Goal: Task Accomplishment & Management: Manage account settings

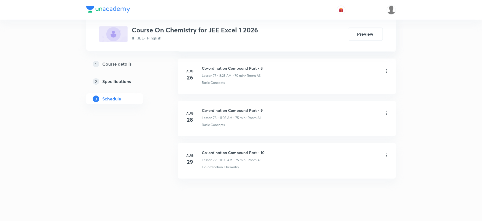
scroll to position [3560, 0]
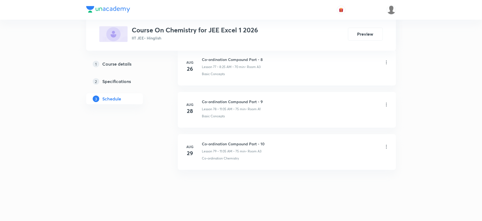
click at [244, 144] on h6 "Co-ordination Compound Part - 10" at bounding box center [233, 144] width 63 height 6
copy h6 "Co-ordination Compound Part - 10"
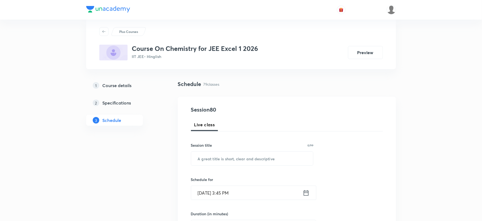
scroll to position [0, 0]
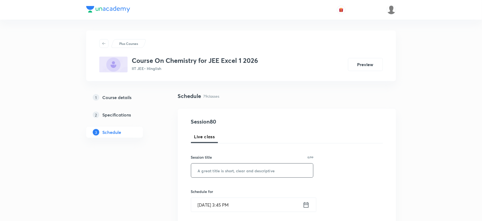
click at [227, 171] on input "text" at bounding box center [252, 171] width 122 height 14
paste input "Co-ordination Compound Part - 10"
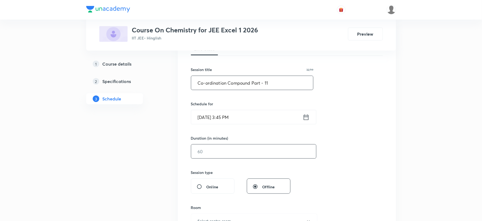
scroll to position [91, 0]
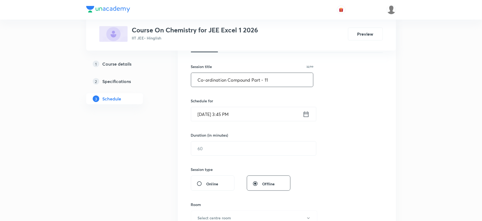
type input "Co-ordination Compound Part - 11"
click at [226, 119] on input "Aug 31, 2025, 3:45 PM" at bounding box center [247, 114] width 112 height 14
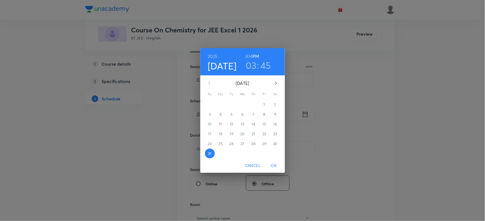
click at [275, 81] on icon "button" at bounding box center [275, 83] width 7 height 7
click at [219, 102] on span "1" at bounding box center [221, 104] width 10 height 5
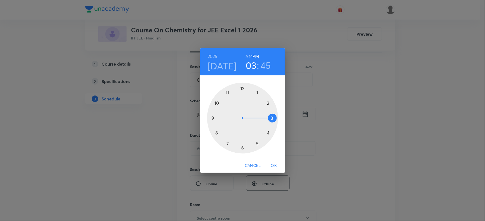
click at [249, 56] on h6 "AM" at bounding box center [248, 57] width 7 height 8
click at [217, 133] on div at bounding box center [242, 118] width 71 height 71
click at [274, 118] on div at bounding box center [242, 118] width 71 height 71
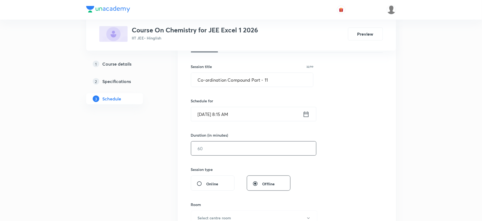
click at [240, 146] on input "text" at bounding box center [253, 149] width 125 height 14
type input "75"
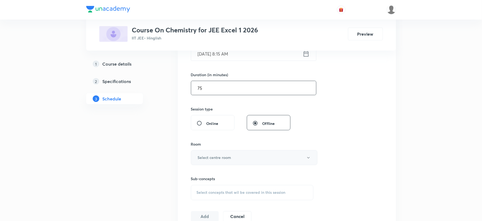
click at [212, 151] on button "Select centre room" at bounding box center [254, 158] width 127 height 15
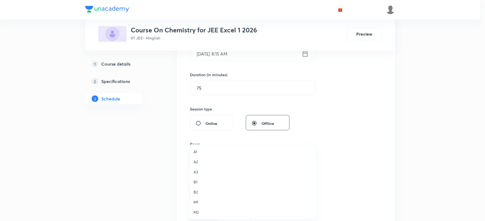
click at [199, 170] on span "A3" at bounding box center [252, 172] width 119 height 6
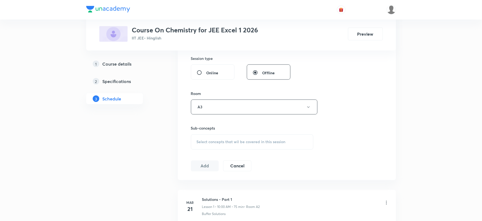
scroll to position [212, 0]
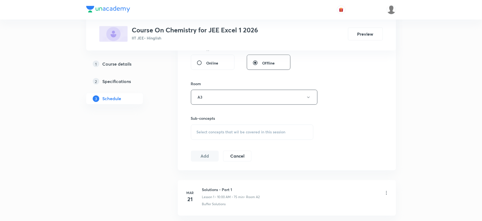
click at [213, 132] on span "Select concepts that wil be covered in this session" at bounding box center [241, 132] width 89 height 4
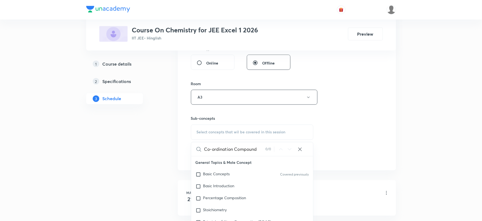
scroll to position [0, 0]
drag, startPoint x: 227, startPoint y: 148, endPoint x: 257, endPoint y: 151, distance: 30.4
click at [255, 150] on input "Co-ordination Compound" at bounding box center [234, 150] width 61 height 14
click at [235, 154] on input "Co-ordinatd" at bounding box center [234, 150] width 61 height 14
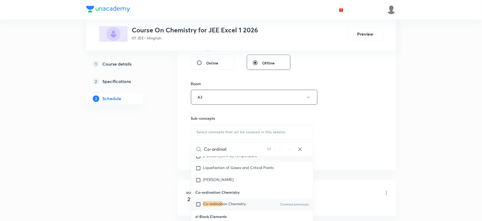
scroll to position [8695, 0]
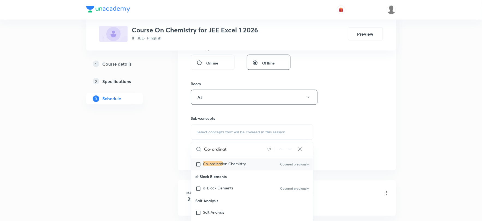
type input "Co-ordinat"
click at [228, 162] on div "Co-ordinat ion Chemistry Covered previously" at bounding box center [252, 165] width 122 height 12
checkbox input "true"
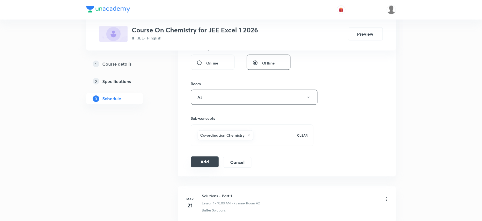
click at [208, 161] on button "Add" at bounding box center [205, 162] width 28 height 11
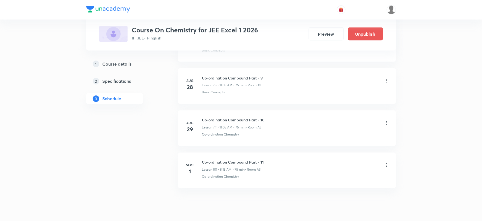
scroll to position [3351, 0]
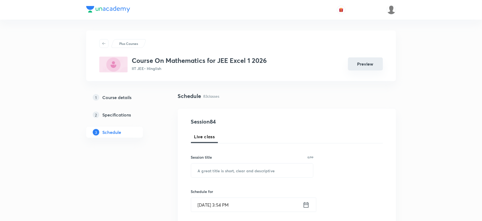
click at [354, 61] on button "Preview" at bounding box center [365, 64] width 35 height 13
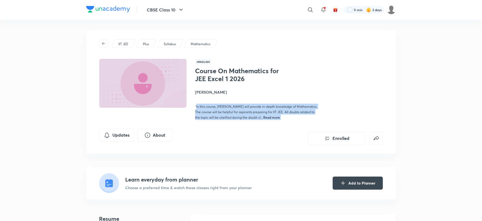
drag, startPoint x: 196, startPoint y: 104, endPoint x: 271, endPoint y: 119, distance: 76.3
click at [271, 119] on div "IIT JEE Plus Syllabus Mathematics Hinglish Course On Mathematics for JEE Excel …" at bounding box center [241, 93] width 310 height 124
click at [233, 134] on div "Updates About Enrolled" at bounding box center [241, 137] width 284 height 16
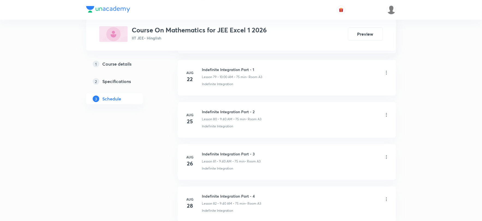
scroll to position [3729, 0]
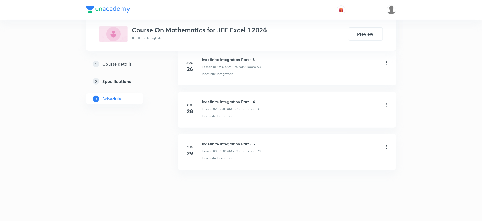
click at [207, 144] on h6 "Indefinite Integration Part - 5" at bounding box center [231, 144] width 59 height 6
copy h6 "Indefinite Integration Part - 5"
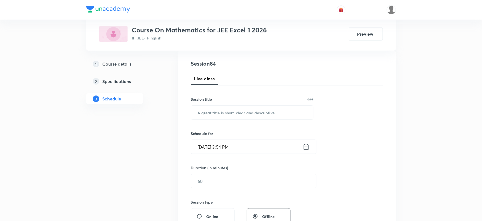
scroll to position [61, 0]
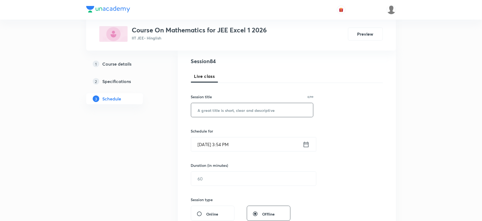
click at [230, 116] on input "text" at bounding box center [252, 110] width 122 height 14
paste input "Indefinite Integration Part - 5"
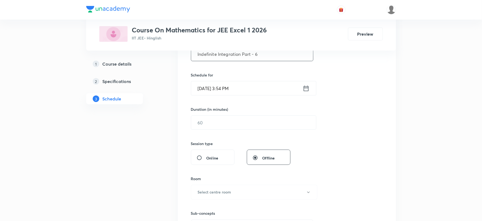
scroll to position [121, 0]
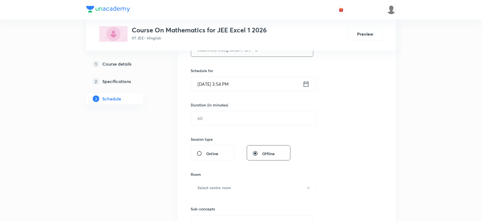
type input "Indefinite Integration Part - 6"
click at [216, 84] on input "Aug 31, 2025, 3:54 PM" at bounding box center [247, 84] width 112 height 14
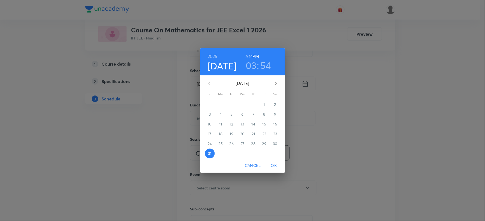
click at [275, 82] on icon "button" at bounding box center [276, 83] width 2 height 3
click at [222, 104] on span "1" at bounding box center [221, 104] width 10 height 5
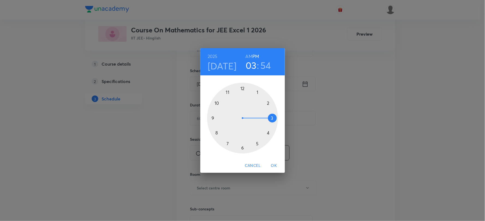
click at [249, 56] on h6 "AM" at bounding box center [248, 57] width 7 height 8
click at [211, 117] on div at bounding box center [242, 118] width 71 height 71
click at [217, 132] on div at bounding box center [242, 118] width 71 height 71
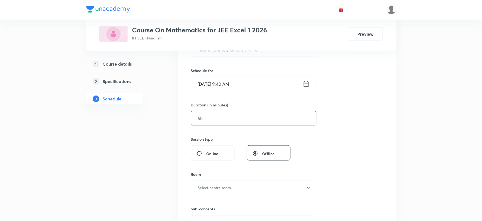
click at [211, 117] on input "text" at bounding box center [253, 119] width 125 height 14
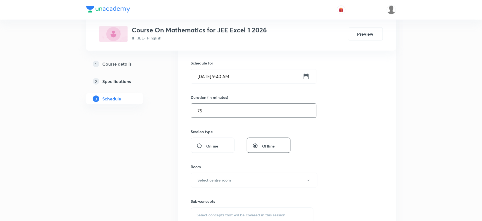
scroll to position [151, 0]
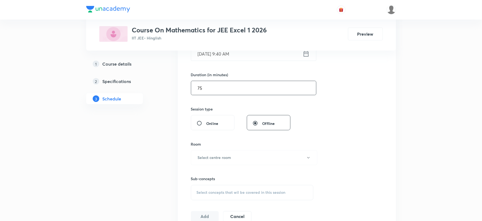
type input "75"
click at [229, 157] on h6 "Select centre room" at bounding box center [215, 158] width 34 height 6
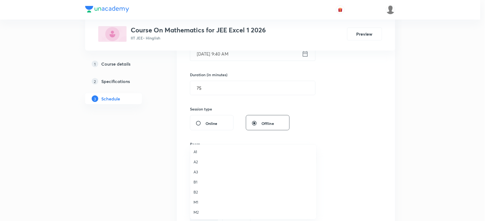
click at [195, 170] on span "A3" at bounding box center [252, 172] width 119 height 6
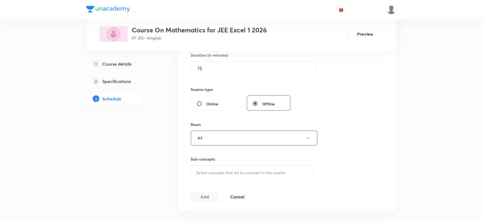
scroll to position [182, 0]
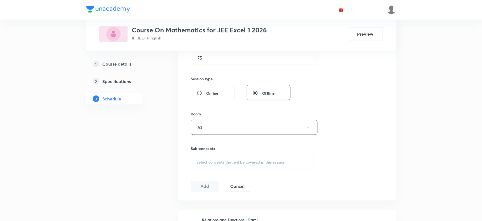
click at [201, 158] on div "Select concepts that wil be covered in this session" at bounding box center [252, 162] width 123 height 15
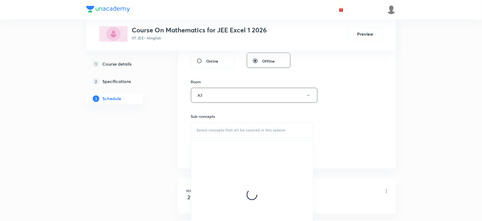
scroll to position [242, 0]
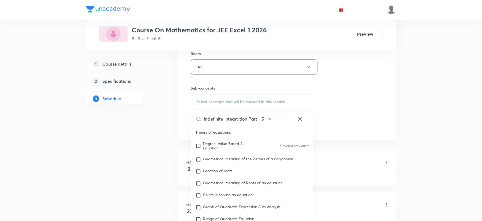
drag, startPoint x: 233, startPoint y: 121, endPoint x: 273, endPoint y: 125, distance: 40.4
click at [273, 125] on div "Indefinite Integration Part - 5 0 / 0 ​" at bounding box center [252, 119] width 122 height 14
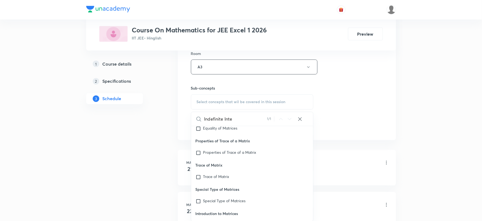
scroll to position [11394, 0]
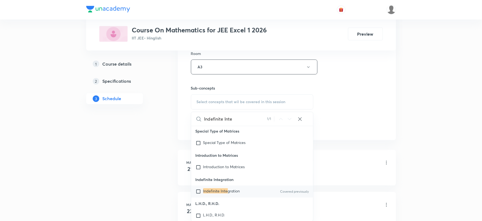
type input "Indefinite Inte"
click at [225, 194] on mark "Indefinite Inte" at bounding box center [215, 191] width 25 height 5
checkbox input "true"
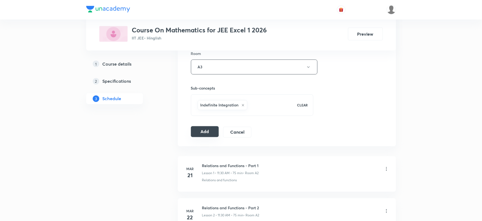
click at [216, 131] on button "Add" at bounding box center [205, 132] width 28 height 11
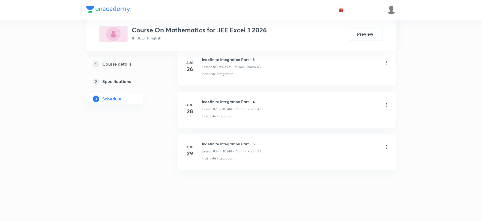
scroll to position [3478, 0]
drag, startPoint x: 106, startPoint y: 149, endPoint x: 73, endPoint y: 143, distance: 33.5
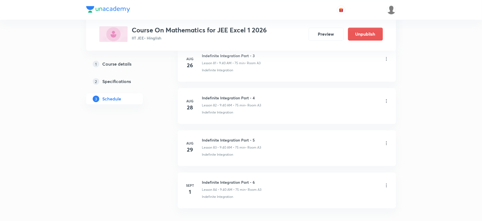
drag, startPoint x: 73, startPoint y: 143, endPoint x: 76, endPoint y: 195, distance: 52.7
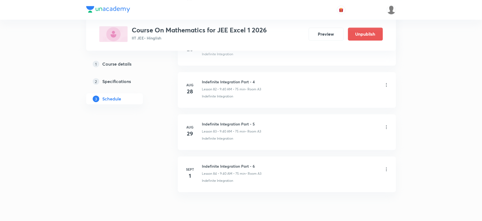
scroll to position [3520, 0]
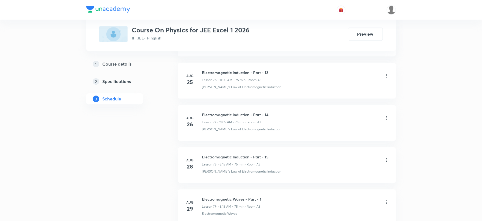
scroll to position [3559, 0]
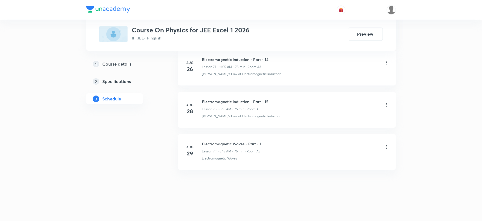
click at [219, 142] on h6 "Electromagnetic Waves - Part - 1" at bounding box center [231, 144] width 59 height 6
copy h6 "Electromagnetic Waves - Part - 1"
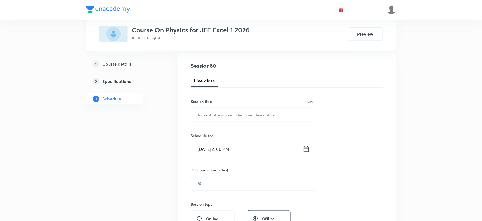
scroll to position [0, 0]
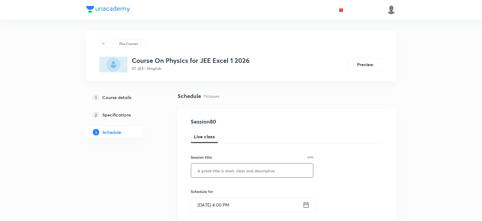
click at [274, 165] on input "text" at bounding box center [252, 171] width 122 height 14
paste input "Electromagnetic Waves - Part - 1"
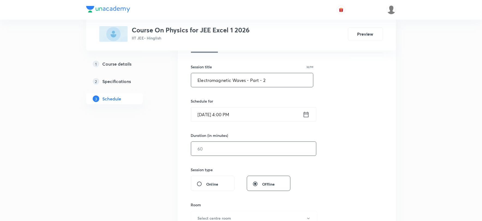
scroll to position [91, 0]
type input "Electromagnetic Waves - Part - 2"
click at [208, 115] on input "Aug 31, 2025, 4:00 PM" at bounding box center [247, 114] width 112 height 14
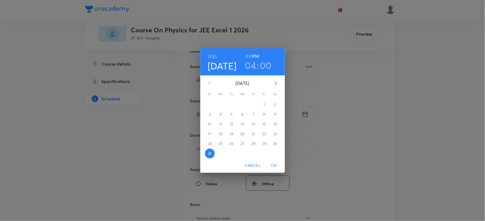
click at [273, 83] on icon "button" at bounding box center [275, 83] width 7 height 7
click at [221, 105] on span "1" at bounding box center [221, 104] width 10 height 5
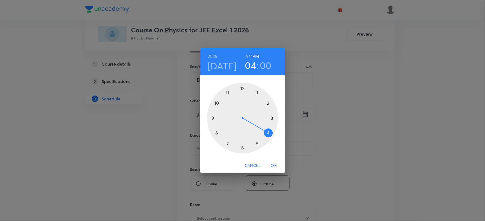
click at [252, 55] on h6 "AM" at bounding box center [248, 57] width 7 height 8
click at [228, 92] on div at bounding box center [242, 118] width 71 height 71
click at [257, 92] on div at bounding box center [242, 118] width 71 height 71
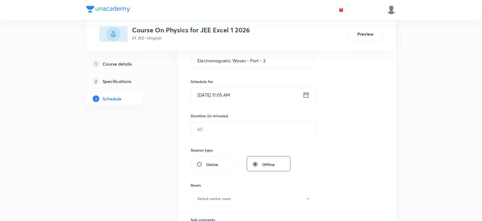
scroll to position [121, 0]
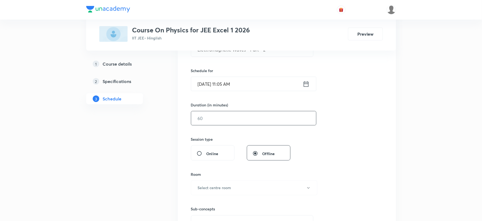
click at [224, 115] on input "text" at bounding box center [253, 119] width 125 height 14
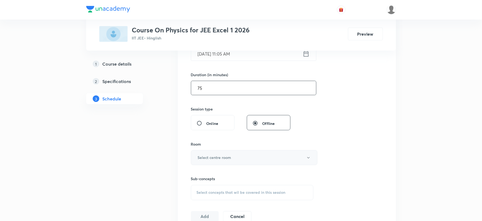
type input "75"
click at [220, 158] on h6 "Select centre room" at bounding box center [215, 158] width 34 height 6
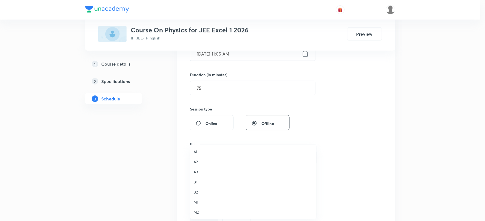
click at [203, 172] on span "A3" at bounding box center [252, 172] width 119 height 6
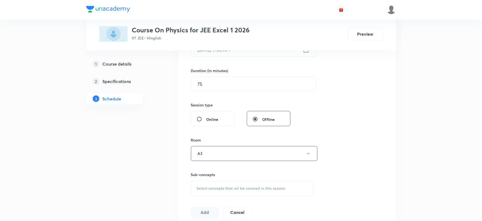
scroll to position [182, 0]
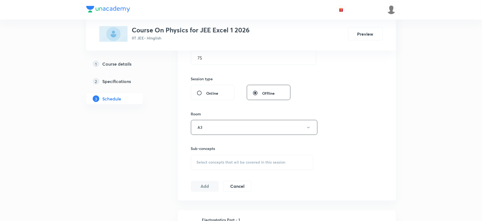
click at [211, 163] on span "Select concepts that wil be covered in this session" at bounding box center [241, 163] width 89 height 4
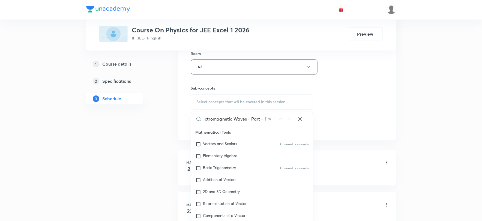
scroll to position [0, 6]
drag, startPoint x: 225, startPoint y: 121, endPoint x: 275, endPoint y: 125, distance: 50.3
click at [276, 124] on div "Electromagnetic Waves - Part - 1 0 / 0 ​" at bounding box center [252, 119] width 122 height 14
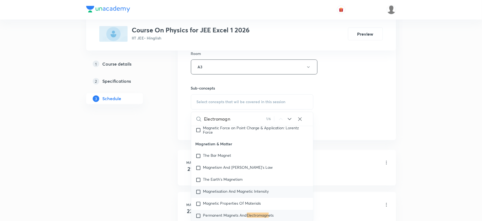
scroll to position [6812, 0]
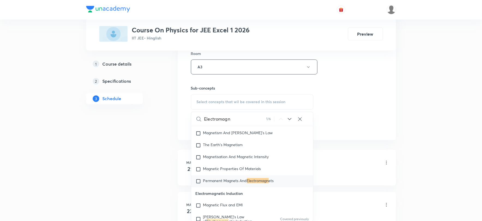
type input "Electromagn"
click at [245, 184] on span "Permanent Magnets And" at bounding box center [225, 181] width 44 height 5
checkbox input "true"
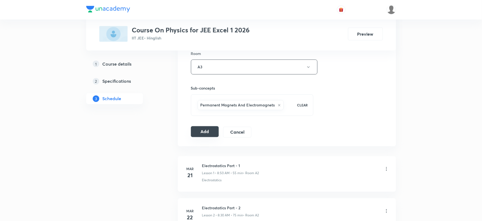
click at [209, 129] on button "Add" at bounding box center [205, 132] width 28 height 11
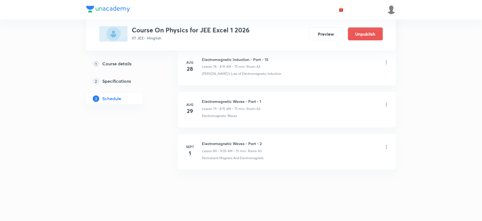
scroll to position [3350, 0]
drag, startPoint x: 227, startPoint y: 150, endPoint x: 156, endPoint y: 124, distance: 75.9
click at [234, 150] on p "Lesson 80 • 11:05 AM • 75 min" at bounding box center [224, 151] width 44 height 5
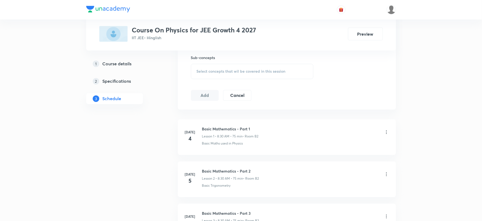
scroll to position [61, 0]
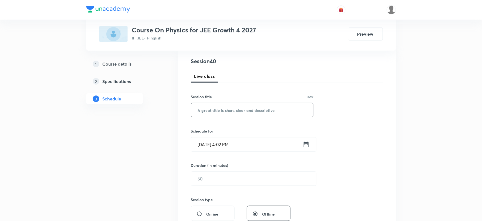
click at [224, 114] on input "text" at bounding box center [252, 110] width 122 height 14
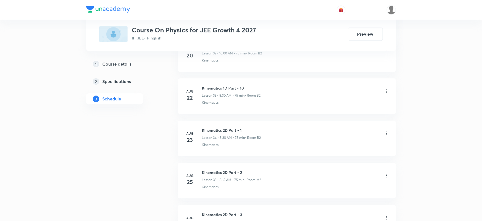
scroll to position [1866, 0]
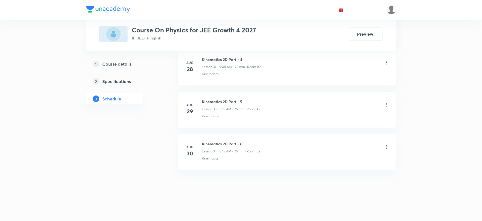
click at [222, 141] on li "[DATE] Kinematics 2D Part - 6 Lesson 39 • 8:15 AM • 75 min • Room B2 Kinematics" at bounding box center [287, 152] width 218 height 36
copy h6 "Kinematics 2D Part - 6"
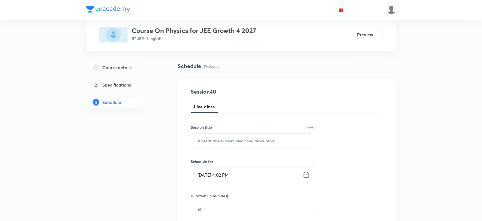
scroll to position [91, 0]
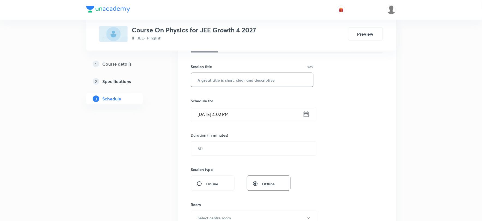
click at [225, 82] on input "text" at bounding box center [252, 80] width 122 height 14
paste input "Kinematics 2D Part - 6"
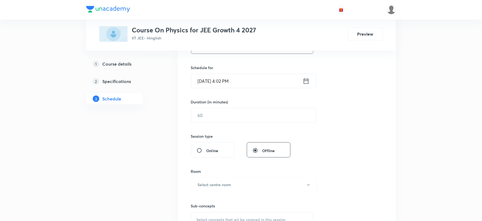
scroll to position [151, 0]
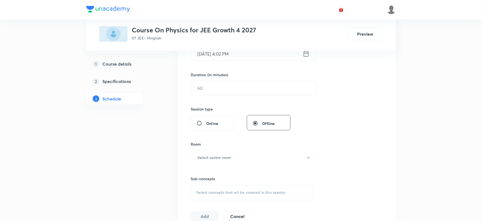
type input "Kinematics 2D Part - 7"
click at [219, 58] on input "[DATE] 4:02 PM" at bounding box center [247, 54] width 112 height 14
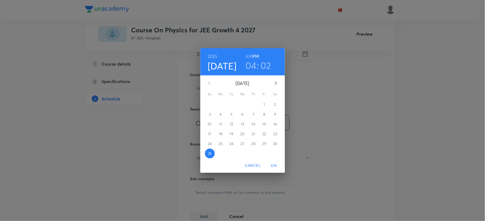
click at [274, 84] on icon "button" at bounding box center [275, 83] width 7 height 7
click at [251, 55] on h6 "AM" at bounding box center [248, 57] width 7 height 8
click at [272, 83] on button "button" at bounding box center [275, 83] width 13 height 13
click at [220, 101] on button "1" at bounding box center [221, 105] width 10 height 10
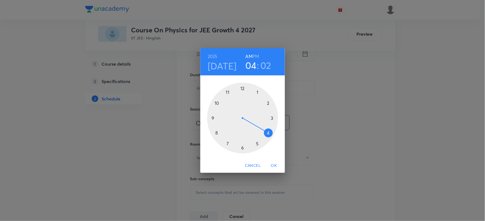
click at [216, 134] on div at bounding box center [242, 118] width 71 height 71
drag, startPoint x: 266, startPoint y: 119, endPoint x: 260, endPoint y: 119, distance: 6.0
click at [262, 119] on div at bounding box center [242, 118] width 71 height 71
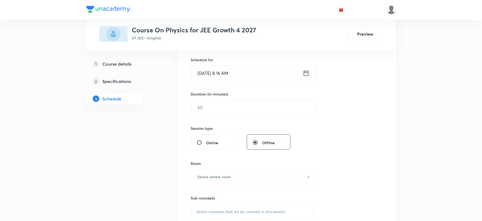
scroll to position [121, 0]
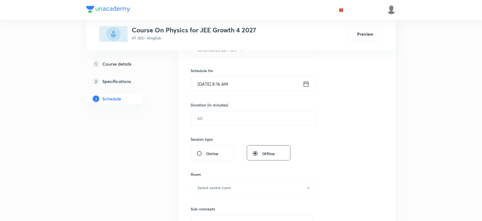
click at [242, 88] on input "[DATE] 8:16 AM" at bounding box center [247, 84] width 112 height 14
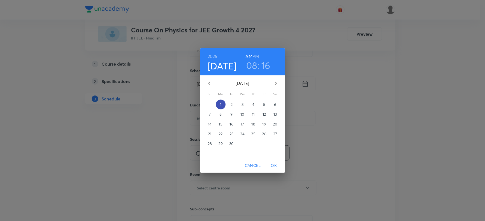
click at [221, 104] on span "1" at bounding box center [221, 104] width 10 height 5
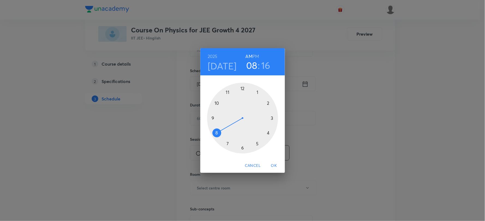
click at [217, 134] on div at bounding box center [242, 118] width 71 height 71
click at [273, 116] on div at bounding box center [242, 118] width 71 height 71
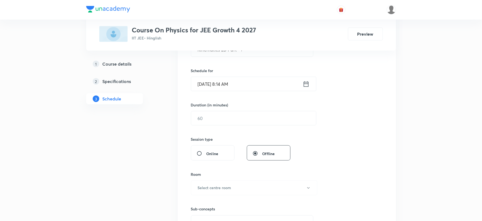
click at [243, 80] on input "[DATE] 8:14 AM" at bounding box center [247, 84] width 112 height 14
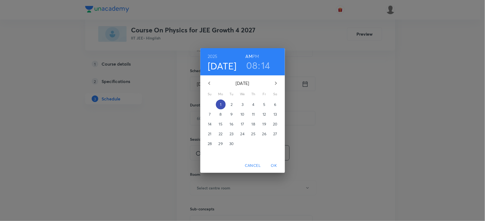
click at [220, 101] on button "1" at bounding box center [221, 105] width 10 height 10
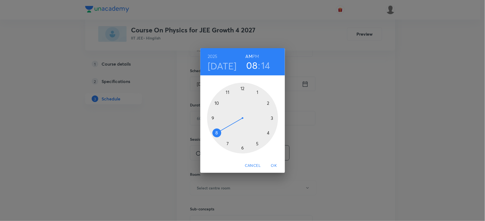
click at [217, 133] on div at bounding box center [242, 118] width 71 height 71
click at [273, 119] on div at bounding box center [242, 118] width 71 height 71
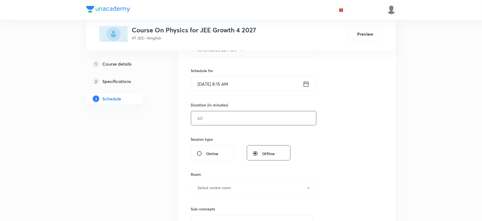
click at [200, 123] on input "text" at bounding box center [253, 119] width 125 height 14
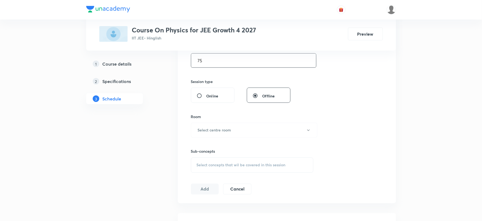
scroll to position [182, 0]
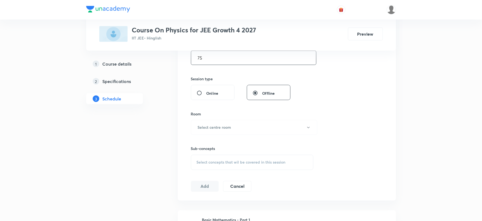
type input "75"
click at [211, 129] on h6 "Select centre room" at bounding box center [215, 128] width 34 height 6
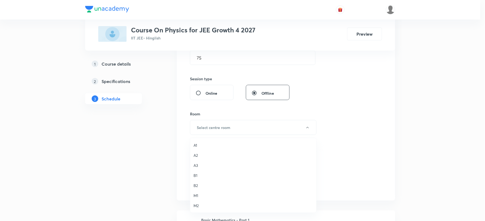
click at [196, 204] on span "M2" at bounding box center [252, 206] width 119 height 6
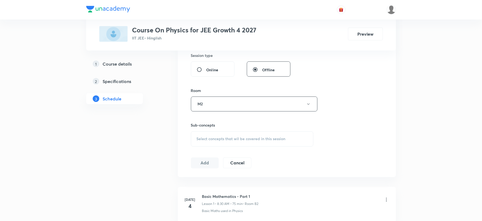
scroll to position [212, 0]
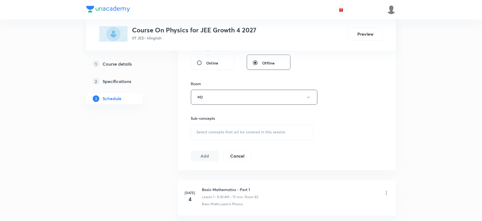
click at [211, 131] on span "Select concepts that wil be covered in this session" at bounding box center [241, 132] width 89 height 4
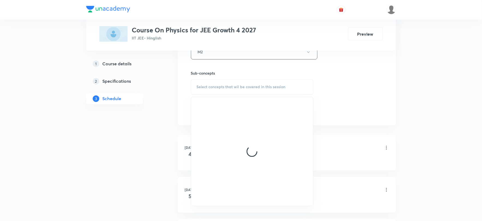
scroll to position [242, 0]
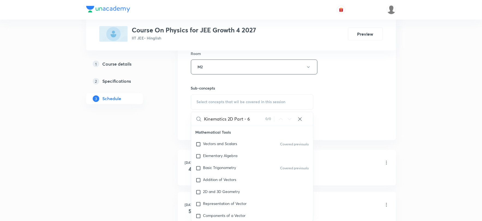
drag, startPoint x: 222, startPoint y: 118, endPoint x: 259, endPoint y: 126, distance: 37.7
click at [259, 126] on input "Kinematics 2D Part - 6" at bounding box center [234, 119] width 61 height 14
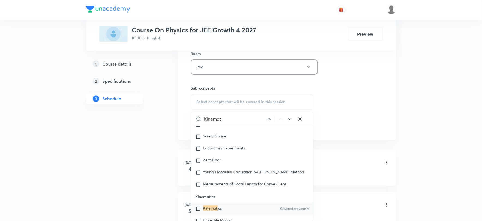
scroll to position [483, 0]
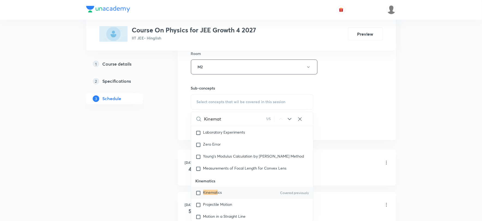
type input "Kinemat"
click at [202, 195] on input "checkbox" at bounding box center [200, 193] width 8 height 5
checkbox input "true"
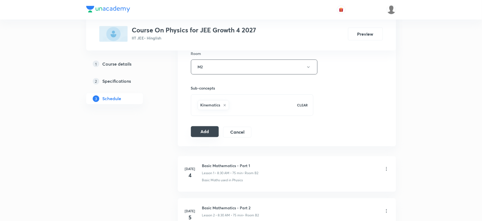
click at [200, 136] on button "Add" at bounding box center [205, 132] width 28 height 11
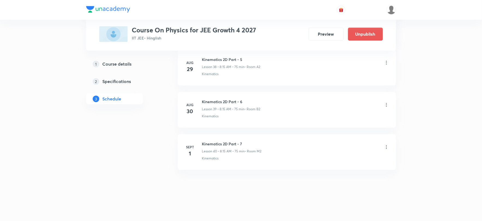
scroll to position [1658, 0]
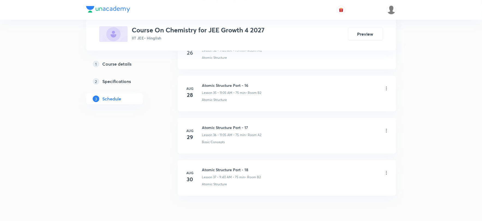
scroll to position [1782, 0]
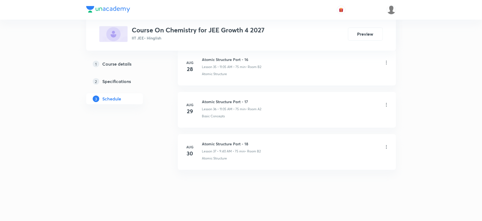
click at [206, 145] on h6 "Atomic Structure Part - 18" at bounding box center [231, 144] width 59 height 6
copy h6 "Atomic Structure Part - 18"
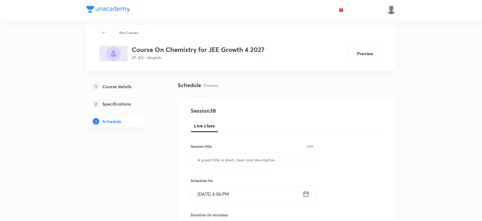
scroll to position [30, 0]
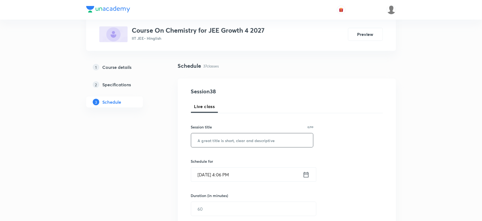
click at [213, 140] on input "text" at bounding box center [252, 141] width 122 height 14
paste input "Atomic Structure Part - 18"
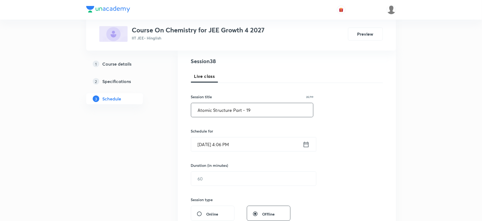
type input "Atomic Structure Part - 19"
click at [213, 145] on input "[DATE] 4:06 PM" at bounding box center [247, 145] width 112 height 14
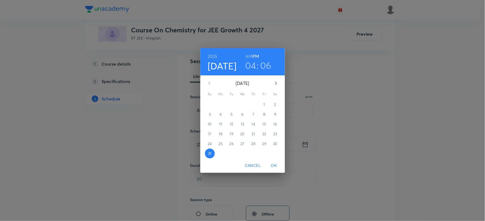
click at [274, 85] on icon "button" at bounding box center [275, 83] width 7 height 7
click at [221, 102] on p "1" at bounding box center [220, 104] width 1 height 5
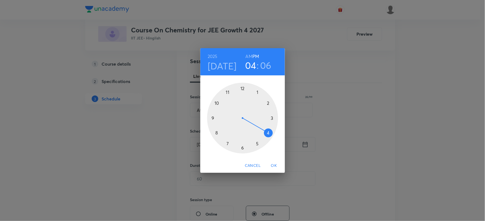
click at [248, 56] on h6 "AM" at bounding box center [248, 57] width 7 height 8
click at [212, 118] on div at bounding box center [242, 118] width 71 height 71
click at [216, 133] on div at bounding box center [242, 118] width 71 height 71
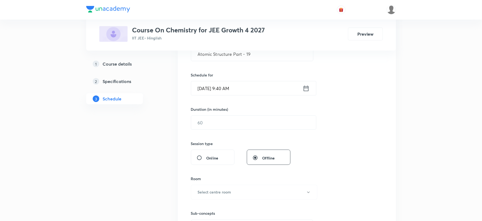
scroll to position [121, 0]
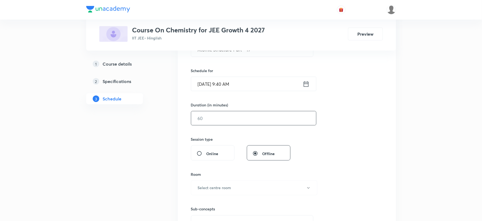
click at [205, 120] on input "text" at bounding box center [253, 119] width 125 height 14
type input "75"
click at [209, 186] on h6 "Select centre room" at bounding box center [215, 188] width 34 height 6
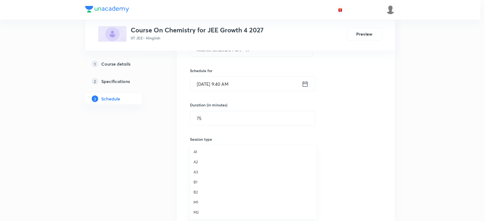
click at [200, 200] on span "M1" at bounding box center [252, 203] width 119 height 6
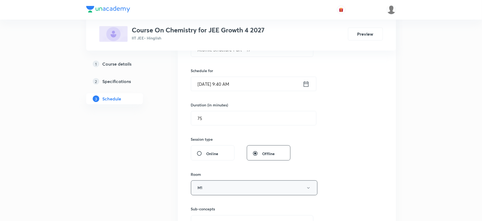
click at [200, 188] on button "M1" at bounding box center [254, 188] width 127 height 15
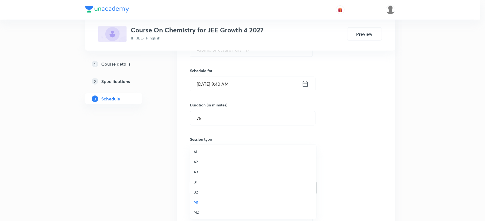
click at [197, 212] on span "M2" at bounding box center [252, 213] width 119 height 6
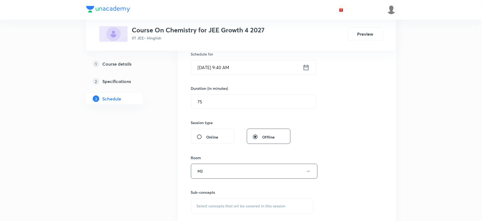
scroll to position [151, 0]
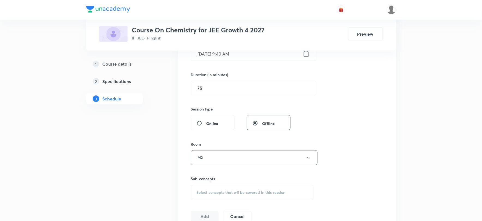
click at [208, 186] on div "Select concepts that wil be covered in this session" at bounding box center [252, 192] width 123 height 15
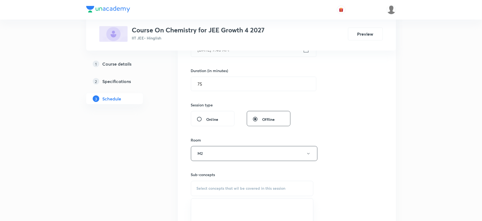
scroll to position [182, 0]
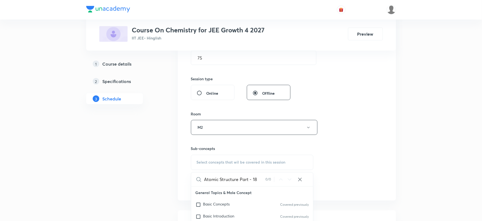
drag, startPoint x: 231, startPoint y: 184, endPoint x: 265, endPoint y: 184, distance: 34.1
click at [265, 184] on input "Atomic Structure Part - 18" at bounding box center [234, 180] width 61 height 14
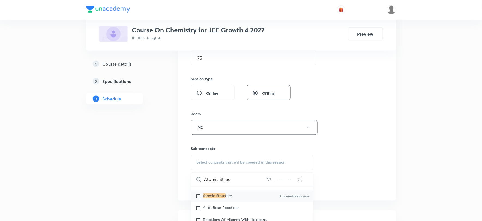
scroll to position [9055, 0]
type input "Atomic Struc"
click at [224, 197] on mark "Atomic Struc" at bounding box center [214, 194] width 22 height 5
checkbox input "true"
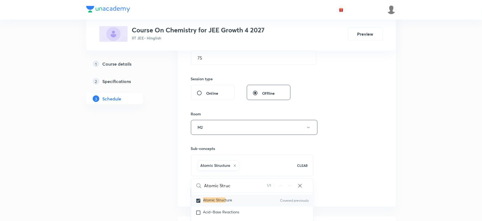
click at [206, 192] on button "Add" at bounding box center [205, 192] width 28 height 11
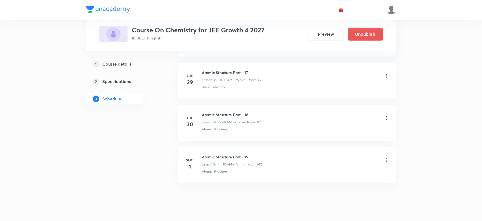
scroll to position [1573, 0]
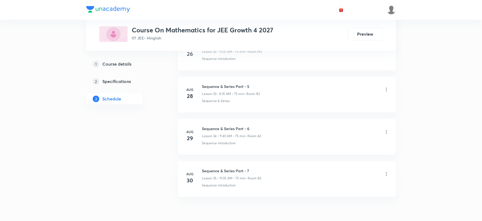
scroll to position [1697, 0]
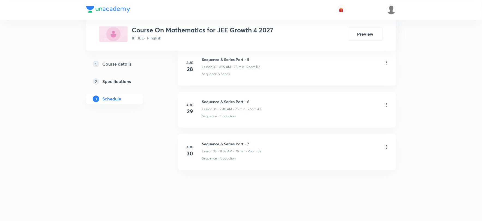
click at [208, 138] on li "[DATE] Sequence & Series Part - 7 Lesson 35 • 11:05 AM • 75 min • Room B2 Seque…" at bounding box center [287, 152] width 218 height 36
copy h6 "Sequence & Series Part - 7"
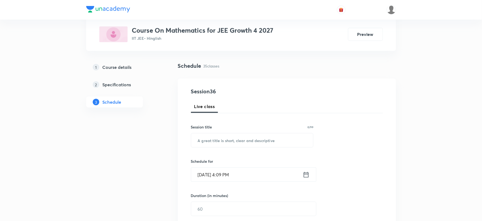
scroll to position [0, 0]
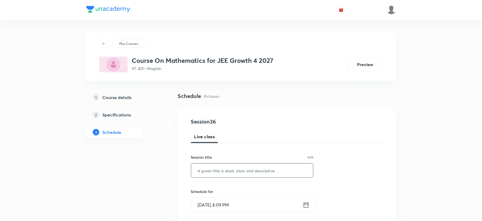
click at [227, 170] on input "text" at bounding box center [252, 171] width 122 height 14
paste input "Sequence & Series Part - 7"
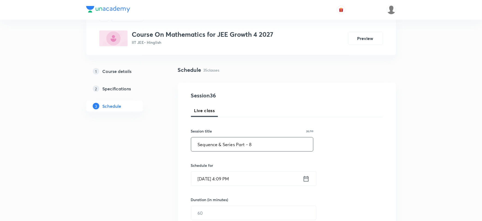
scroll to position [61, 0]
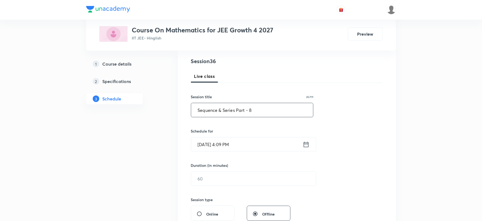
type input "Sequence & Series Part - 8"
click at [213, 148] on input "[DATE] 4:09 PM" at bounding box center [247, 145] width 112 height 14
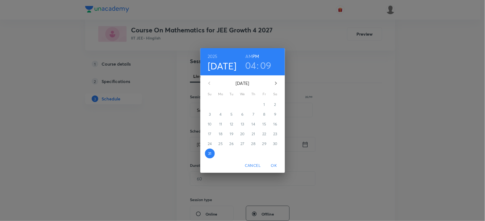
click at [274, 82] on icon "button" at bounding box center [275, 83] width 7 height 7
click at [220, 107] on p "1" at bounding box center [220, 104] width 1 height 5
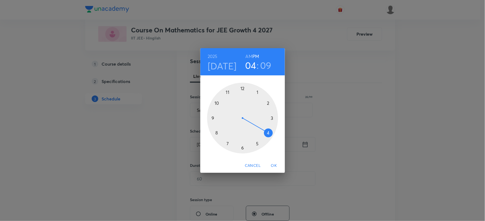
click at [248, 55] on h6 "AM" at bounding box center [248, 57] width 7 height 8
click at [228, 93] on div at bounding box center [242, 118] width 71 height 71
click at [258, 91] on div at bounding box center [242, 118] width 71 height 71
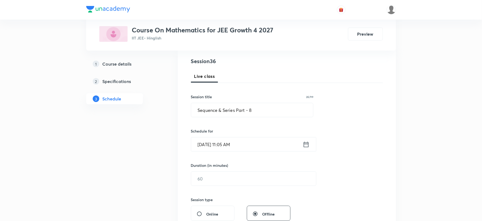
scroll to position [91, 0]
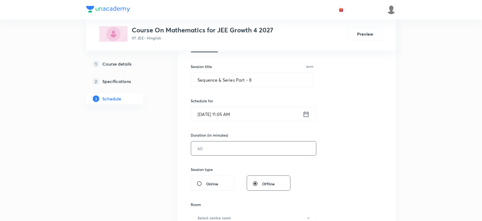
click at [216, 146] on input "text" at bounding box center [253, 149] width 125 height 14
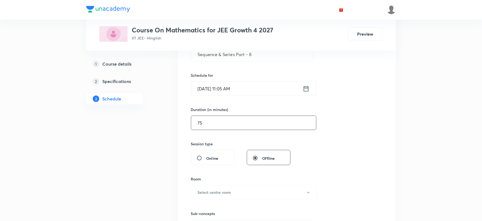
scroll to position [151, 0]
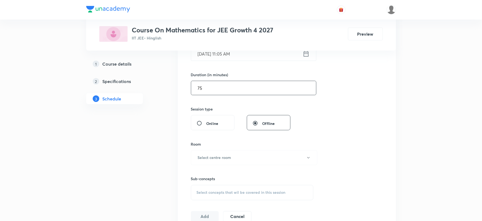
type input "75"
click at [213, 157] on h6 "Select centre room" at bounding box center [215, 158] width 34 height 6
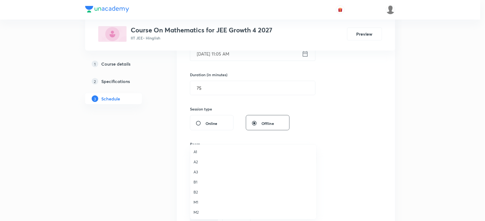
click at [197, 212] on span "M2" at bounding box center [252, 213] width 119 height 6
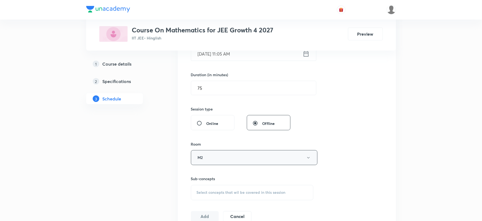
scroll to position [212, 0]
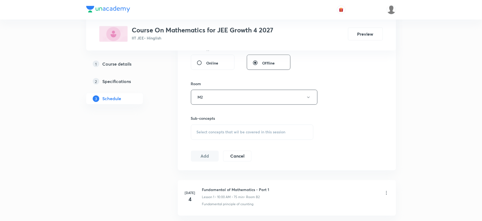
click at [209, 136] on div "Select concepts that wil be covered in this session" at bounding box center [252, 132] width 123 height 15
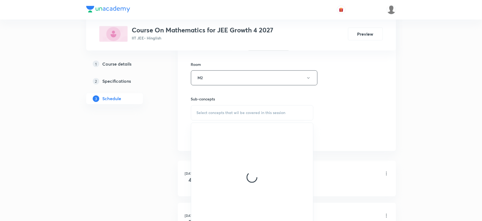
scroll to position [242, 0]
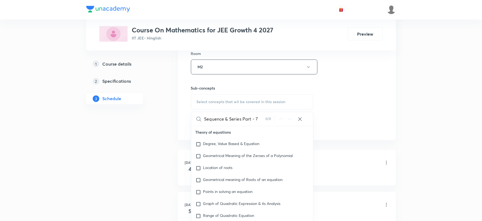
drag, startPoint x: 238, startPoint y: 120, endPoint x: 262, endPoint y: 121, distance: 24.6
click at [262, 121] on input "Sequence & Series Part - 7" at bounding box center [234, 119] width 61 height 14
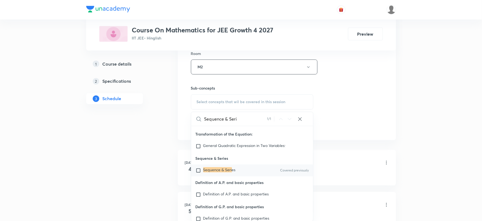
scroll to position [7933, 0]
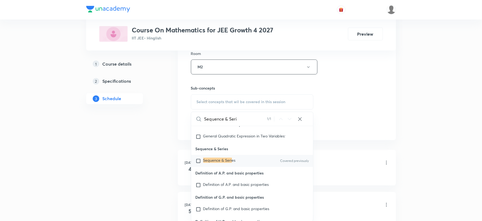
type input "Sequence & Seri"
click at [232, 163] on span "es" at bounding box center [234, 160] width 4 height 5
checkbox input "true"
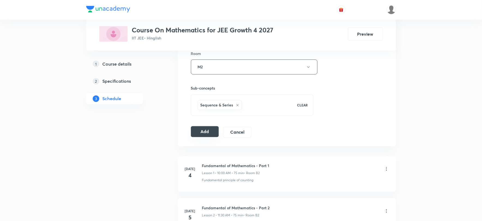
click at [197, 132] on button "Add" at bounding box center [205, 132] width 28 height 11
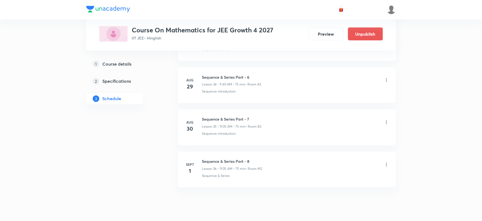
scroll to position [1488, 0]
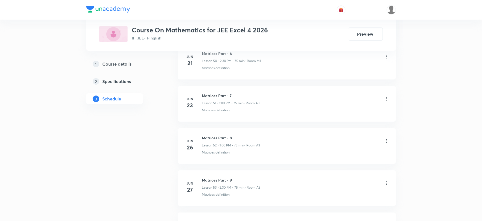
scroll to position [2515, 0]
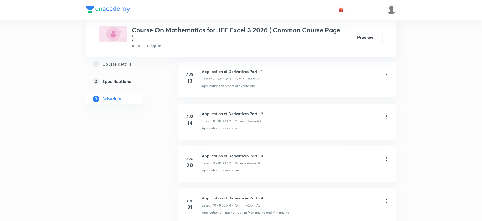
scroll to position [773, 0]
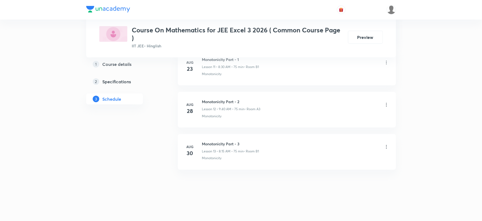
click at [216, 142] on h6 "Monotonicity Part - 3" at bounding box center [230, 144] width 57 height 6
copy h6 "Monotonicity Part - 3"
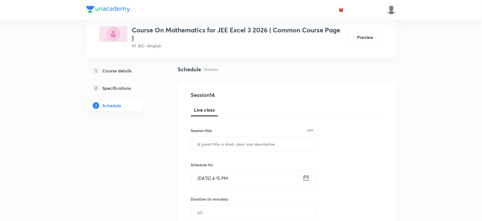
scroll to position [0, 0]
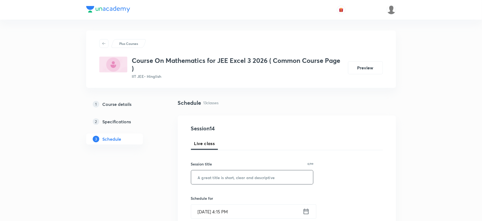
click at [222, 176] on input "text" at bounding box center [252, 178] width 122 height 14
paste input "Monotonicity Part - 3"
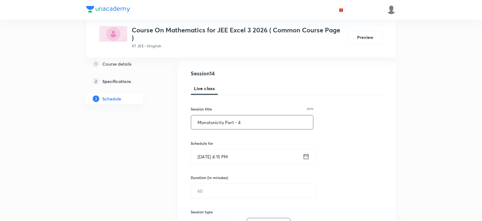
scroll to position [61, 0]
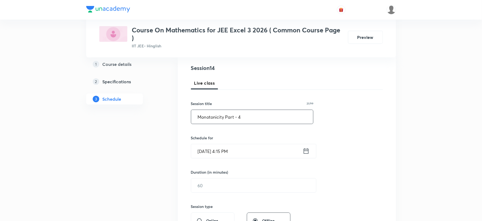
type input "Monotonicity Part - 4"
click at [212, 153] on input "Aug 31, 2025, 4:15 PM" at bounding box center [247, 152] width 112 height 14
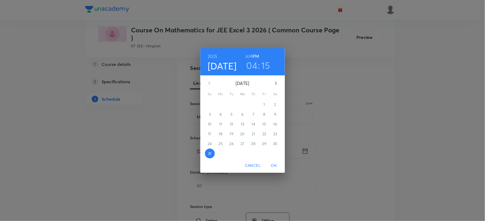
click at [276, 86] on icon "button" at bounding box center [275, 83] width 7 height 7
click at [221, 104] on span "1" at bounding box center [221, 104] width 10 height 5
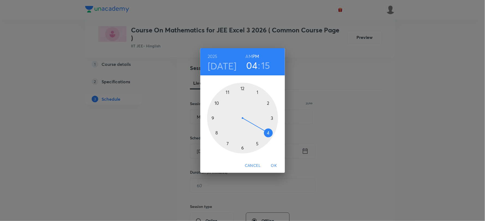
click at [250, 55] on h6 "AM" at bounding box center [248, 57] width 7 height 8
click at [215, 132] on div at bounding box center [242, 118] width 71 height 71
click at [271, 117] on div at bounding box center [242, 118] width 71 height 71
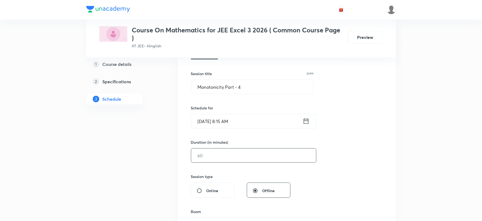
scroll to position [91, 0]
click at [203, 157] on input "text" at bounding box center [253, 156] width 125 height 14
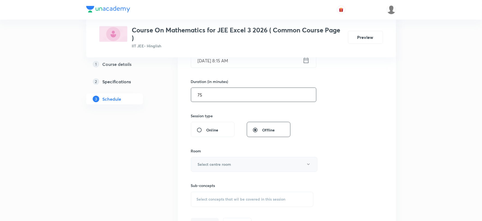
type input "75"
click at [210, 169] on button "Select centre room" at bounding box center [254, 164] width 127 height 15
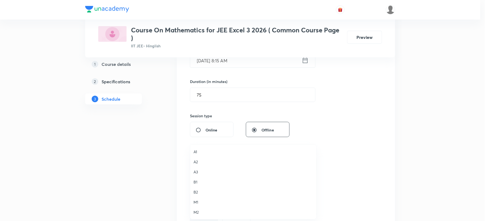
click at [199, 151] on span "A1" at bounding box center [252, 152] width 119 height 6
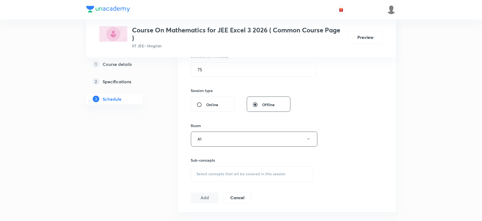
scroll to position [212, 0]
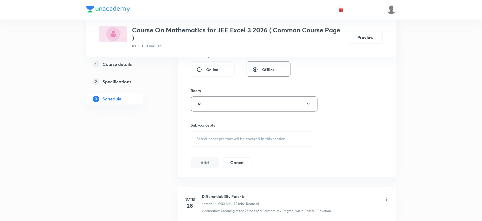
click at [213, 143] on div "Select concepts that wil be covered in this session" at bounding box center [252, 139] width 123 height 15
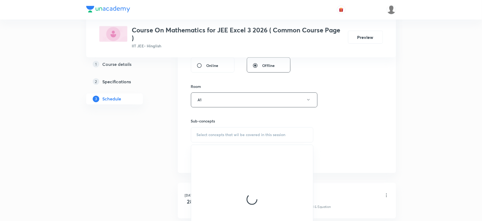
scroll to position [242, 0]
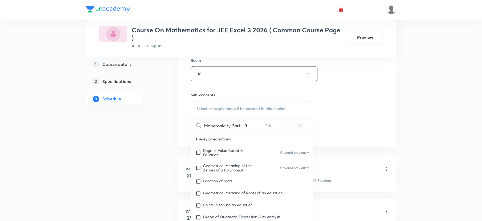
drag, startPoint x: 226, startPoint y: 128, endPoint x: 261, endPoint y: 133, distance: 36.0
click at [261, 133] on div "Monotonicity Part - 3 0 / 0 ​" at bounding box center [252, 126] width 122 height 14
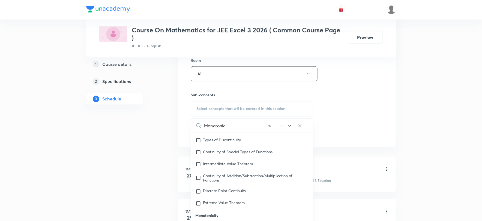
scroll to position [5241, 0]
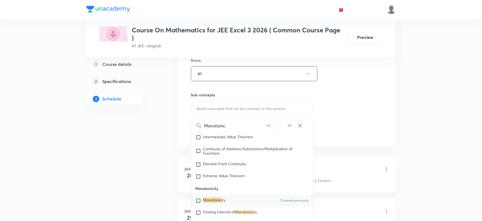
type input "Monotonic"
click at [227, 202] on div "Monotonic ity Covered previously" at bounding box center [252, 201] width 122 height 12
checkbox input "true"
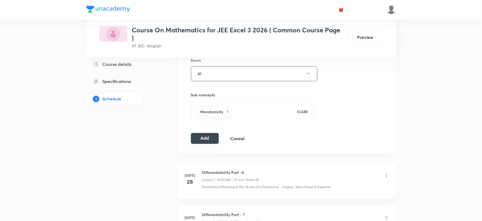
click at [196, 140] on button "Add" at bounding box center [205, 138] width 28 height 11
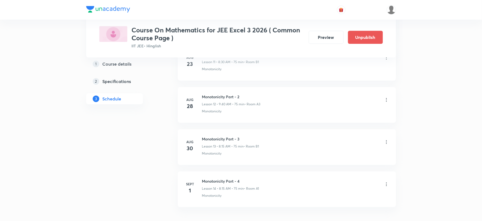
scroll to position [565, 0]
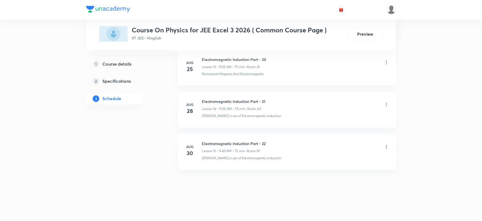
click at [220, 145] on h6 "Electromagnetic Induction Part - 22" at bounding box center [234, 144] width 64 height 6
copy h6 "Electromagnetic Induction Part - 22"
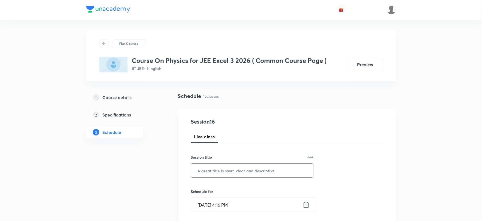
click at [249, 169] on input "text" at bounding box center [252, 171] width 122 height 14
paste input "Electromagnetic Induction Part - 22"
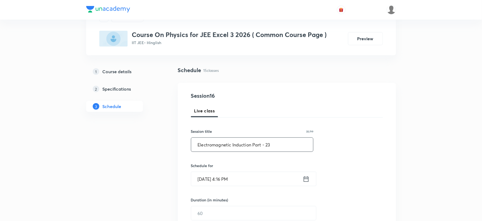
scroll to position [61, 0]
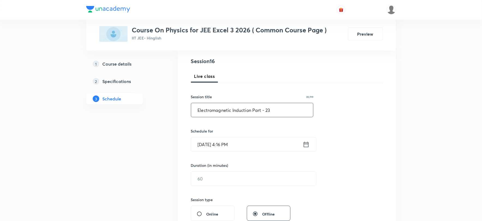
type input "Electromagnetic Induction Part - 23"
click at [225, 143] on input "[DATE] 4:16 PM" at bounding box center [247, 145] width 112 height 14
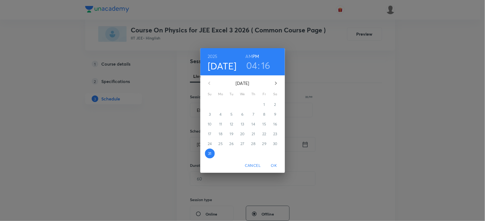
click at [274, 85] on icon "button" at bounding box center [275, 83] width 7 height 7
click at [249, 57] on h6 "AM" at bounding box center [248, 57] width 7 height 8
click at [277, 85] on icon "button" at bounding box center [275, 83] width 7 height 7
click at [219, 104] on span "1" at bounding box center [221, 104] width 10 height 5
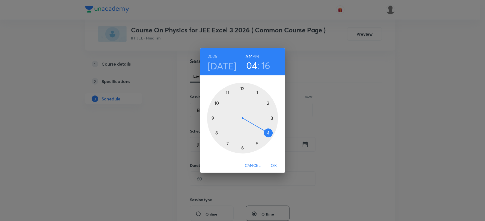
click at [212, 118] on div at bounding box center [242, 118] width 71 height 71
click at [216, 134] on div at bounding box center [242, 118] width 71 height 71
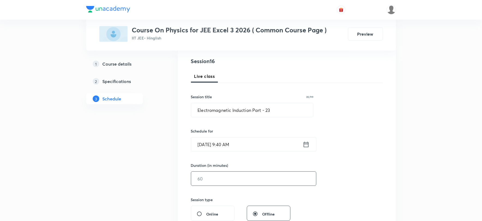
click at [207, 175] on input "text" at bounding box center [253, 179] width 125 height 14
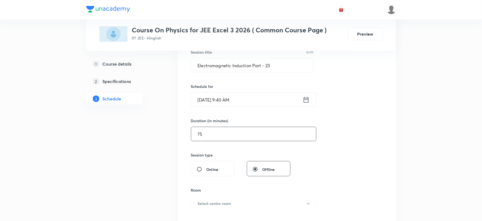
scroll to position [121, 0]
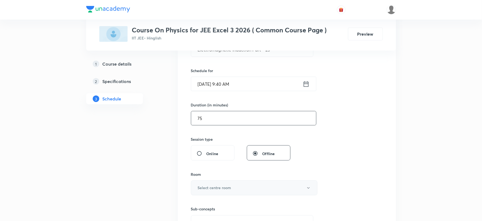
type input "75"
click at [207, 189] on h6 "Select centre room" at bounding box center [215, 188] width 34 height 6
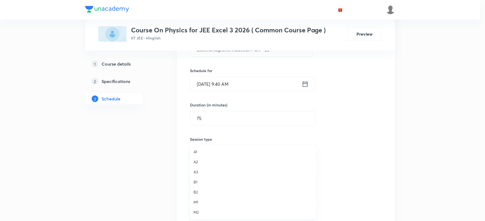
click at [198, 151] on span "A1" at bounding box center [252, 152] width 119 height 6
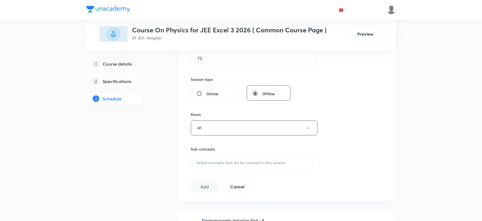
scroll to position [182, 0]
click at [204, 159] on div "Select concepts that wil be covered in this session" at bounding box center [252, 162] width 123 height 15
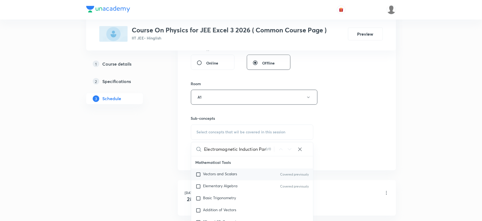
scroll to position [0, 11]
drag, startPoint x: 238, startPoint y: 151, endPoint x: 279, endPoint y: 154, distance: 40.8
click at [279, 154] on div "Electromagnetic Induction Part - 22 0 / 0 ​" at bounding box center [252, 150] width 122 height 14
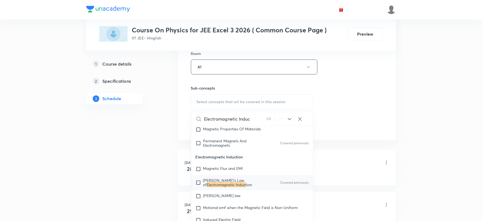
scroll to position [6865, 0]
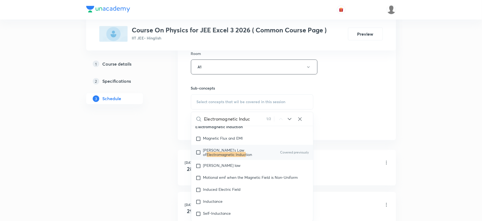
type input "Electromagnetic Induc"
click at [207, 158] on span "Faraday's Law of" at bounding box center [223, 153] width 41 height 10
checkbox input "true"
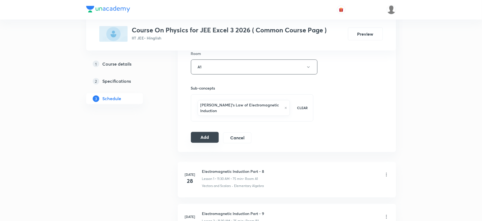
click at [197, 132] on button "Add" at bounding box center [205, 137] width 28 height 11
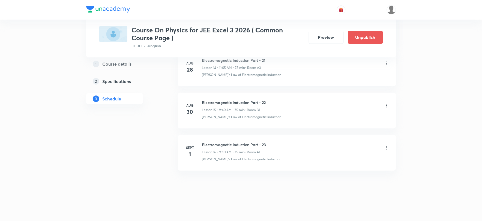
scroll to position [649, 0]
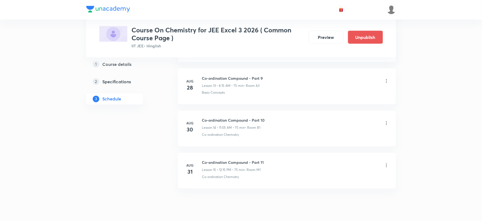
scroll to position [857, 0]
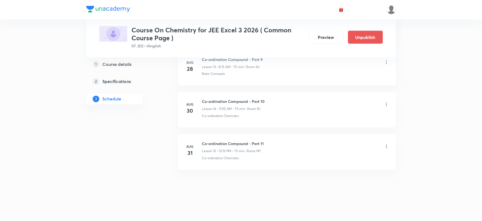
click at [222, 139] on li "[DATE] Co-ordination Compound - Part 11 Lesson 15 • 12:15 PM • 75 min • Room M1…" at bounding box center [287, 152] width 218 height 36
copy h6 "Co-ordination Compound - Part 11"
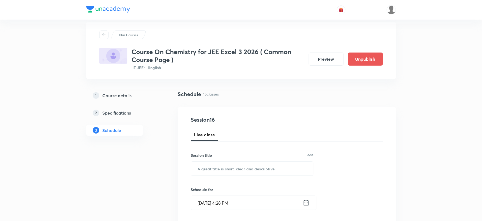
scroll to position [0, 0]
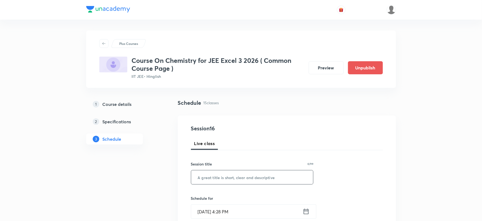
click at [222, 179] on input "text" at bounding box center [252, 178] width 122 height 14
paste input "Co-ordination Compound - Part 11"
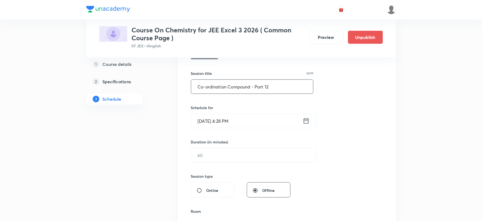
type input "Co-ordination Compound - Part 12"
click at [220, 126] on input "[DATE] 4:28 PM" at bounding box center [247, 121] width 112 height 14
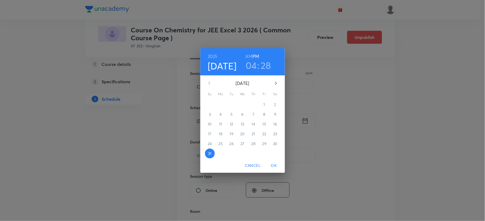
click at [277, 83] on icon "button" at bounding box center [275, 83] width 7 height 7
click at [220, 104] on p "1" at bounding box center [220, 104] width 1 height 5
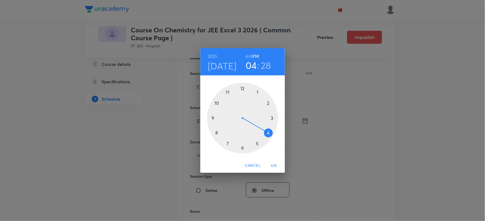
click at [248, 54] on h6 "AM" at bounding box center [248, 57] width 7 height 8
click at [227, 92] on div at bounding box center [242, 118] width 71 height 71
click at [257, 92] on div at bounding box center [242, 118] width 71 height 71
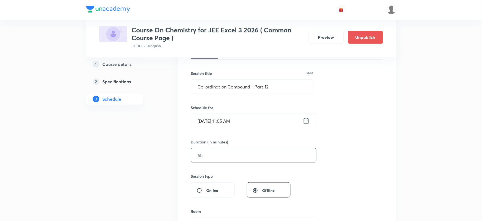
click at [199, 159] on input "text" at bounding box center [253, 156] width 125 height 14
type input "75"
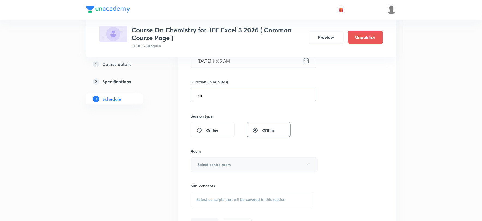
scroll to position [151, 0]
click at [202, 168] on button "Select centre room" at bounding box center [254, 164] width 127 height 15
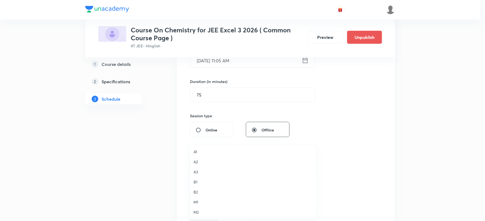
click at [202, 151] on span "A1" at bounding box center [252, 152] width 119 height 6
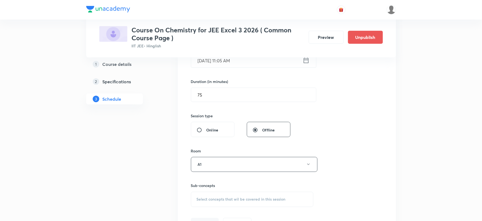
click at [215, 198] on span "Select concepts that wil be covered in this session" at bounding box center [241, 200] width 89 height 4
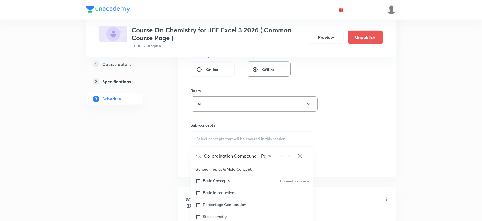
scroll to position [0, 9]
drag, startPoint x: 233, startPoint y: 155, endPoint x: 276, endPoint y: 160, distance: 43.1
click at [276, 160] on div "Co-ordination Compound - Part 11 0 / 0 ​" at bounding box center [252, 156] width 122 height 14
drag, startPoint x: 228, startPoint y: 157, endPoint x: 251, endPoint y: 158, distance: 23.5
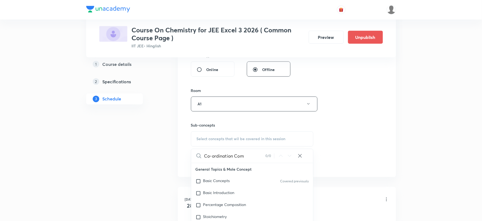
click at [251, 158] on input "Co-ordination Com" at bounding box center [234, 156] width 61 height 14
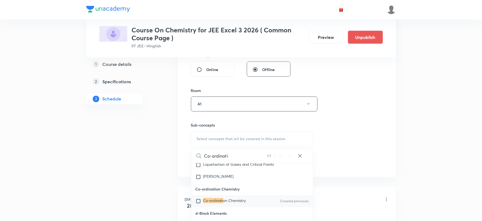
scroll to position [8666, 0]
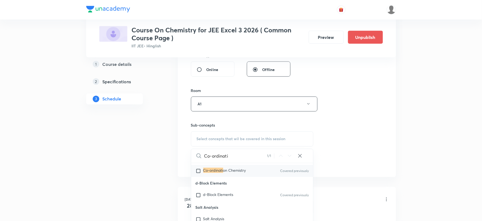
type input "Co-ordinati"
click at [227, 176] on div "Co-ordinati on Chemistry Covered previously" at bounding box center [252, 172] width 122 height 12
checkbox input "true"
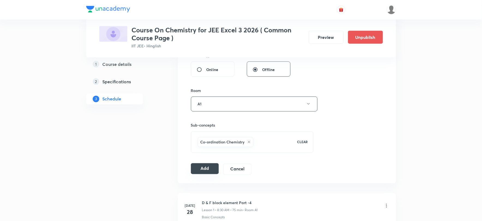
click at [202, 168] on button "Add" at bounding box center [205, 169] width 28 height 11
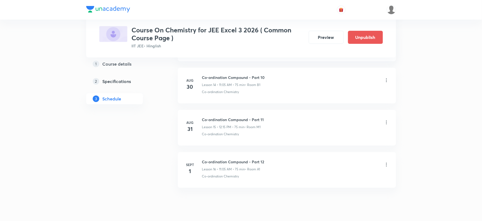
scroll to position [649, 0]
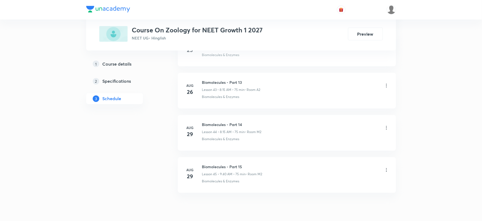
scroll to position [2120, 0]
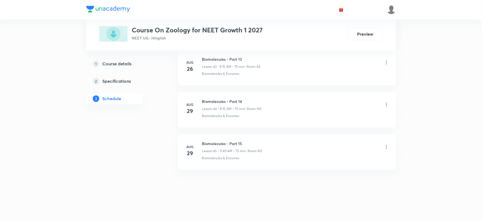
click at [207, 143] on h6 "Biomolecules - Part 15" at bounding box center [232, 144] width 60 height 6
copy h6 "Biomolecules - Part 15"
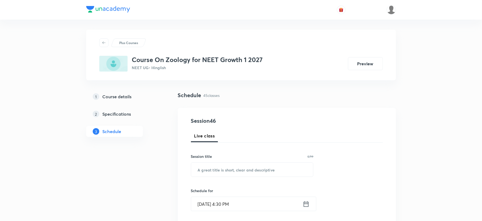
scroll to position [0, 0]
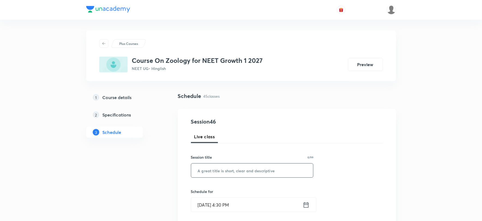
click at [211, 170] on input "text" at bounding box center [252, 171] width 122 height 14
paste input "Biomolecules - Part 15"
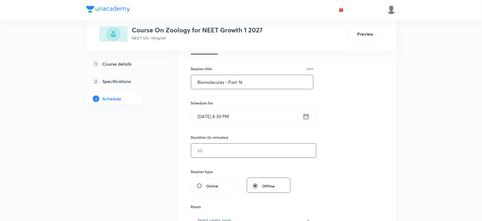
scroll to position [91, 0]
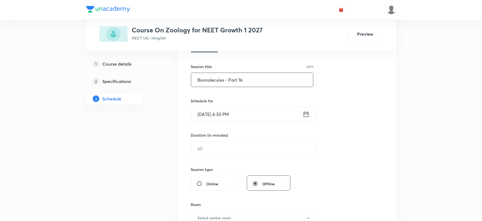
type input "Biomolecules - Part 16"
click at [227, 117] on input "Aug 31, 2025, 4:30 PM" at bounding box center [247, 114] width 112 height 14
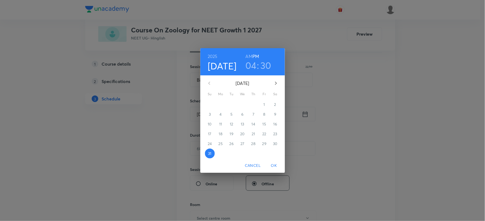
click at [275, 81] on icon "button" at bounding box center [275, 83] width 7 height 7
click at [222, 104] on span "1" at bounding box center [221, 104] width 10 height 5
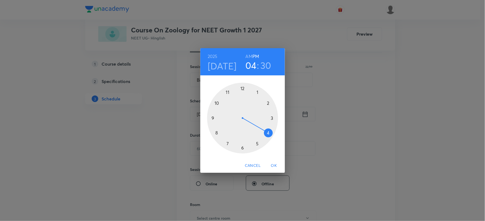
click at [248, 58] on h6 "AM" at bounding box center [248, 57] width 7 height 8
click at [215, 133] on div at bounding box center [242, 118] width 71 height 71
click at [272, 119] on div at bounding box center [242, 118] width 71 height 71
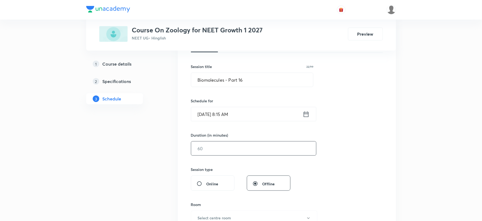
click at [214, 150] on input "text" at bounding box center [253, 149] width 125 height 14
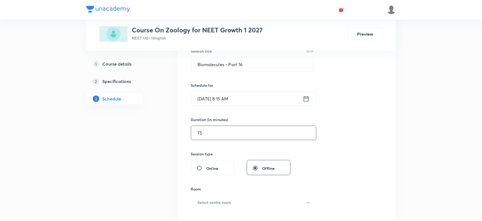
scroll to position [121, 0]
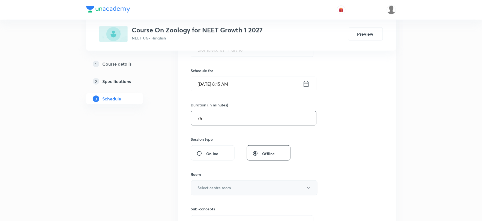
type input "75"
click at [219, 185] on button "Select centre room" at bounding box center [254, 188] width 127 height 15
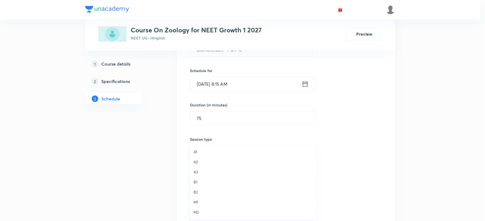
click at [199, 160] on span "A2" at bounding box center [252, 162] width 119 height 6
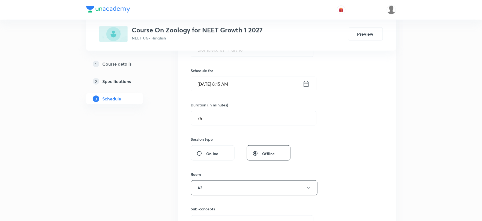
scroll to position [182, 0]
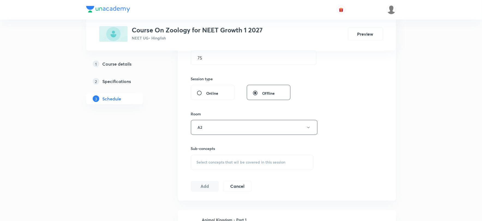
click at [208, 157] on div "Select concepts that wil be covered in this session" at bounding box center [252, 162] width 123 height 15
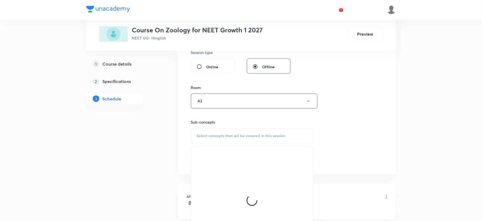
scroll to position [242, 0]
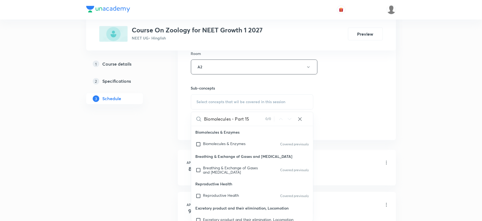
drag, startPoint x: 225, startPoint y: 116, endPoint x: 255, endPoint y: 121, distance: 30.5
click at [255, 121] on input "Biomolecules - Part 15" at bounding box center [234, 119] width 61 height 14
type input "Biomolec"
click at [224, 145] on span "ules & Enzymes" at bounding box center [232, 144] width 27 height 5
checkbox input "true"
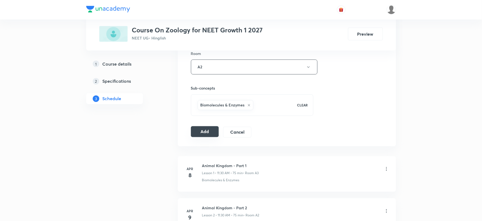
click at [195, 130] on button "Add" at bounding box center [205, 132] width 28 height 11
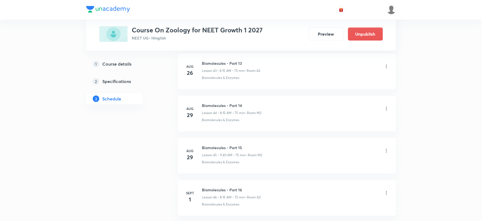
scroll to position [1912, 0]
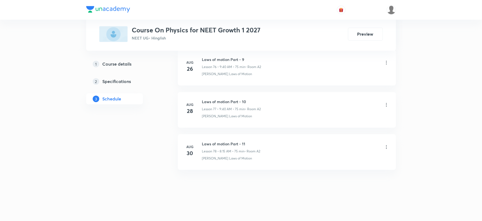
scroll to position [3517, 0]
click at [212, 146] on h6 "Laws of motion Part - 11" at bounding box center [231, 144] width 58 height 6
copy h6 "Laws of motion Part - 11"
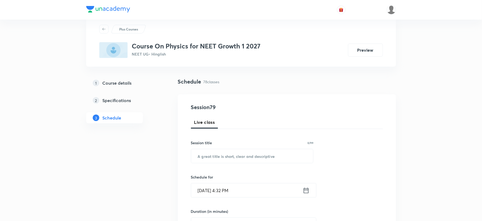
scroll to position [0, 0]
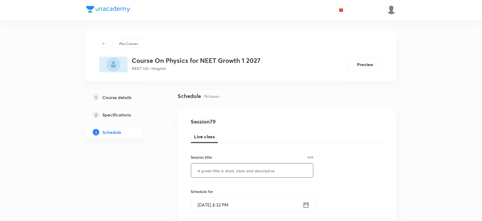
click at [209, 168] on input "text" at bounding box center [252, 171] width 122 height 14
paste input "Laws of motion Part - 11"
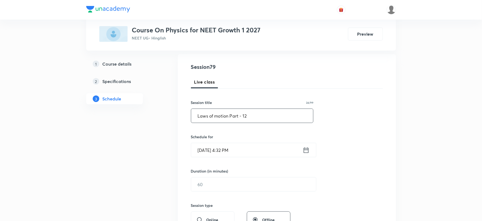
scroll to position [121, 0]
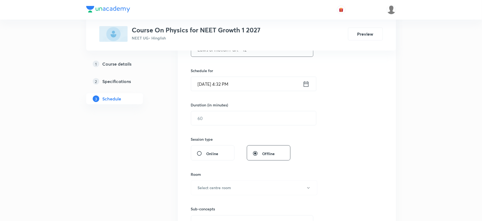
type input "Laws of motion Part - 12"
click at [209, 81] on input "[DATE] 4:32 PM" at bounding box center [247, 84] width 112 height 14
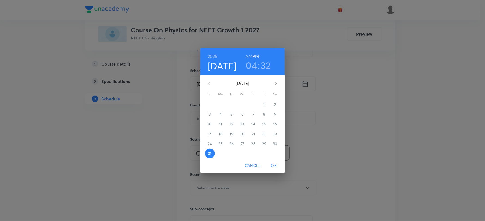
click at [274, 84] on icon "button" at bounding box center [275, 83] width 7 height 7
click at [219, 104] on span "1" at bounding box center [221, 104] width 10 height 5
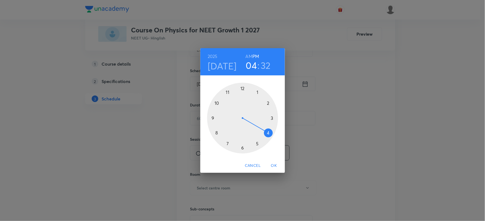
click at [250, 55] on h6 "AM" at bounding box center [248, 57] width 7 height 8
click at [212, 117] on div at bounding box center [242, 118] width 71 height 71
click at [217, 133] on div at bounding box center [242, 118] width 71 height 71
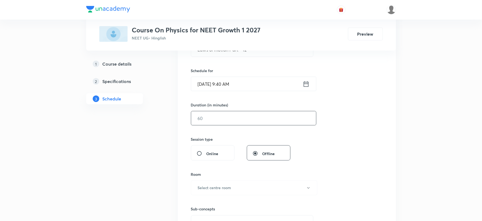
click at [212, 119] on input "text" at bounding box center [253, 119] width 125 height 14
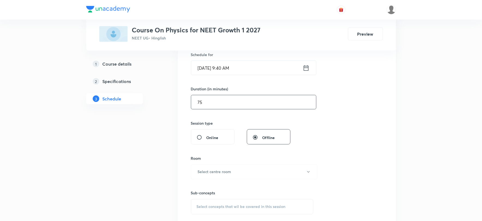
scroll to position [151, 0]
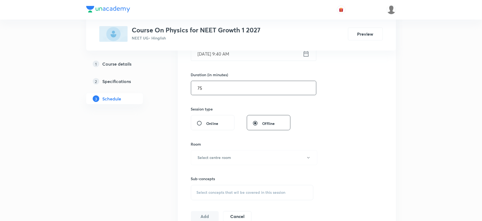
type input "75"
click at [209, 158] on h6 "Select centre room" at bounding box center [215, 158] width 34 height 6
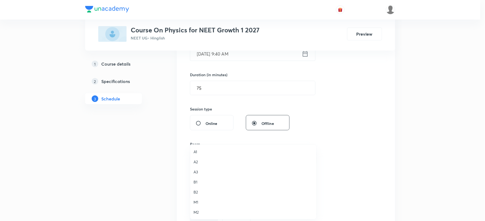
click at [198, 162] on span "A2" at bounding box center [252, 162] width 119 height 6
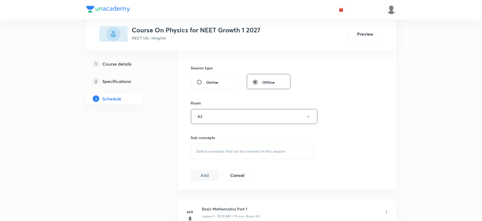
scroll to position [242, 0]
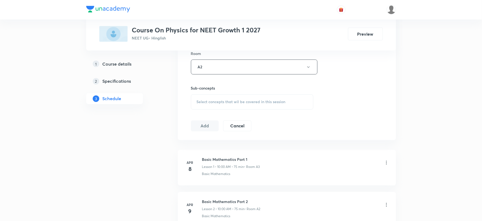
click at [213, 96] on div "Select concepts that wil be covered in this session" at bounding box center [252, 102] width 123 height 15
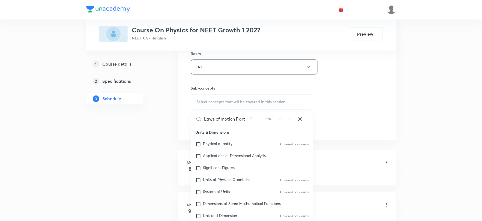
drag, startPoint x: 232, startPoint y: 120, endPoint x: 261, endPoint y: 122, distance: 28.7
click at [261, 122] on input "Laws of motion Part - 11" at bounding box center [234, 119] width 61 height 14
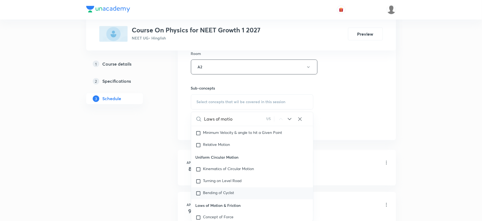
scroll to position [1079, 0]
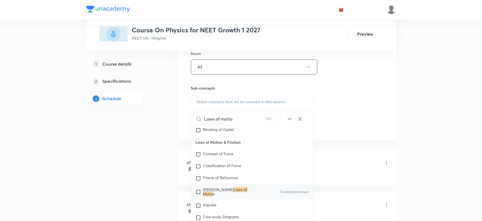
type input "Laws of motio"
click at [230, 195] on mark "Laws of Motio" at bounding box center [225, 193] width 44 height 10
checkbox input "true"
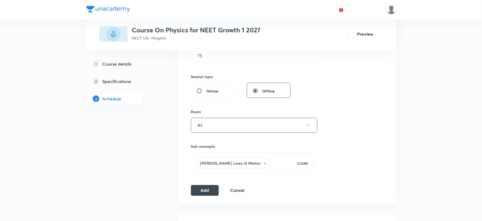
scroll to position [242, 0]
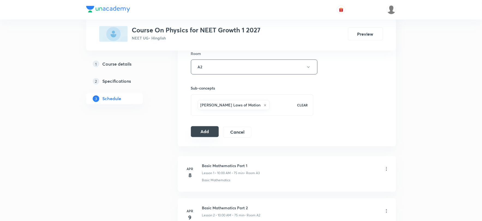
click at [203, 133] on button "Add" at bounding box center [205, 132] width 28 height 11
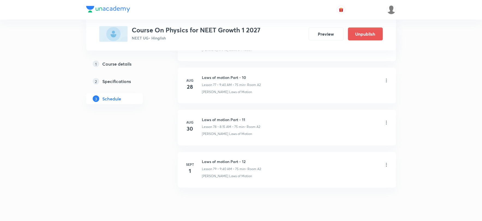
scroll to position [3308, 0]
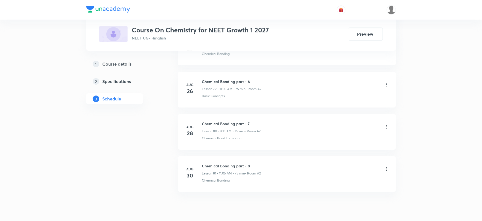
scroll to position [3644, 0]
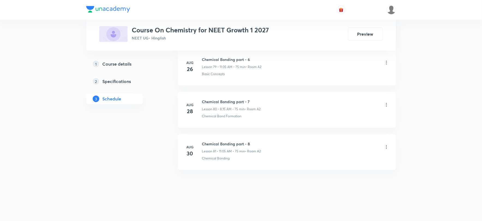
click at [215, 143] on h6 "Chemical Bonding part - 8" at bounding box center [231, 144] width 59 height 6
copy h6 "Chemical Bonding part - 8"
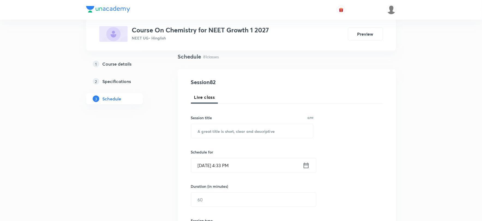
scroll to position [0, 0]
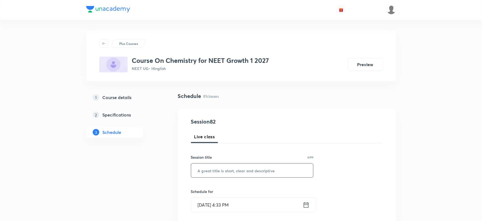
click at [220, 170] on input "text" at bounding box center [252, 171] width 122 height 14
paste input "Chemical Bonding part - 8"
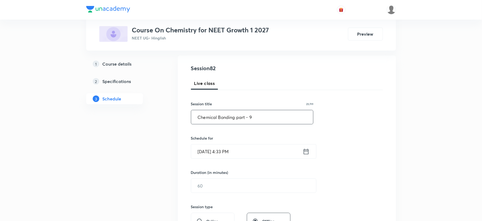
scroll to position [61, 0]
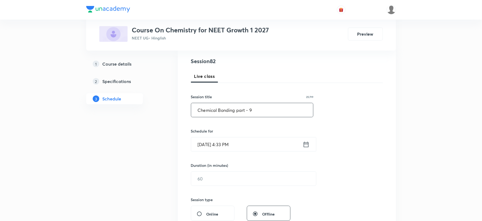
type input "Chemical Bonding part - 9"
click at [213, 146] on input "Aug 31, 2025, 4:33 PM" at bounding box center [247, 145] width 112 height 14
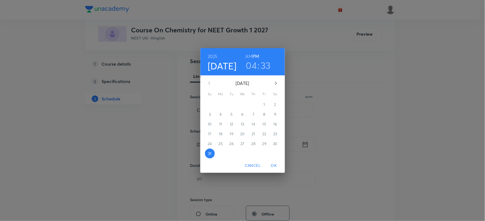
click at [276, 86] on icon "button" at bounding box center [275, 83] width 7 height 7
click at [222, 104] on span "1" at bounding box center [221, 104] width 10 height 5
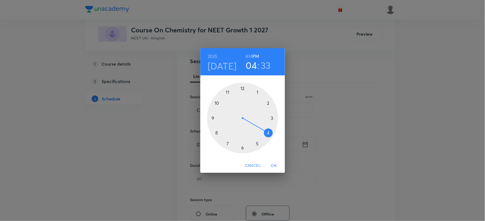
click at [252, 56] on h6 "AM" at bounding box center [248, 57] width 7 height 8
click at [228, 93] on div at bounding box center [242, 118] width 71 height 71
click at [257, 92] on div at bounding box center [242, 118] width 71 height 71
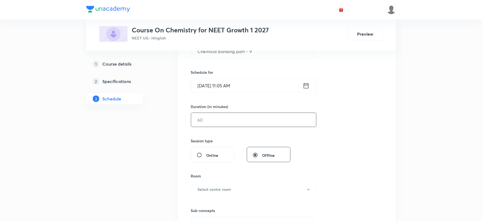
scroll to position [121, 0]
click at [213, 118] on input "text" at bounding box center [253, 119] width 125 height 14
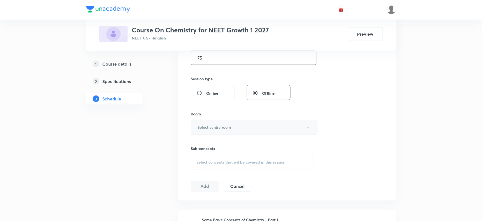
type input "75"
click at [214, 123] on button "Select centre room" at bounding box center [254, 127] width 127 height 15
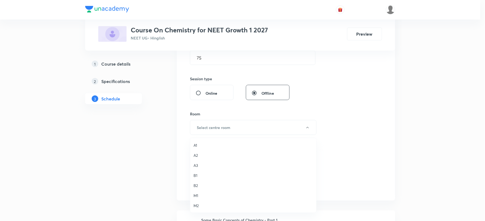
click at [200, 155] on span "A2" at bounding box center [252, 156] width 119 height 6
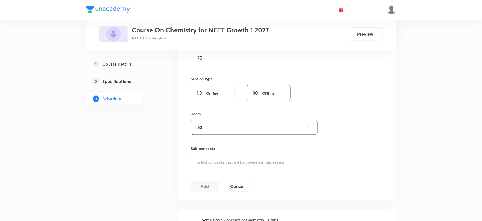
click at [227, 157] on div "Select concepts that wil be covered in this session" at bounding box center [252, 162] width 123 height 15
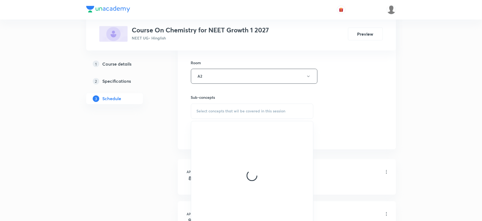
scroll to position [242, 0]
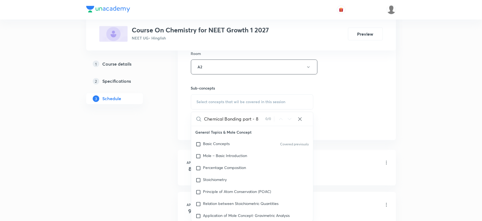
drag, startPoint x: 236, startPoint y: 120, endPoint x: 260, endPoint y: 121, distance: 24.3
click at [260, 121] on input "Chemical Bonding part - 8" at bounding box center [234, 119] width 61 height 14
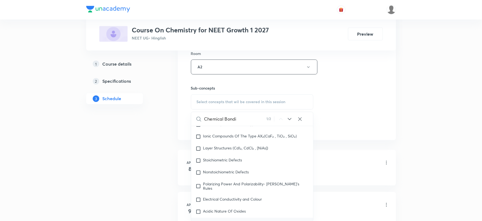
scroll to position [2538, 0]
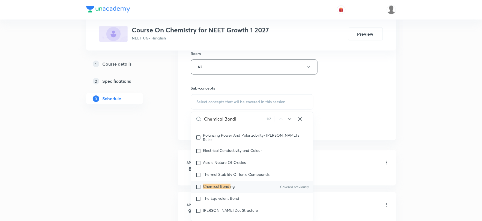
type input "Chemical Bondi"
click at [232, 190] on span "ng" at bounding box center [232, 186] width 4 height 5
checkbox input "true"
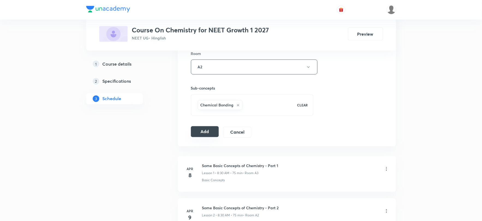
click at [202, 134] on button "Add" at bounding box center [205, 132] width 28 height 11
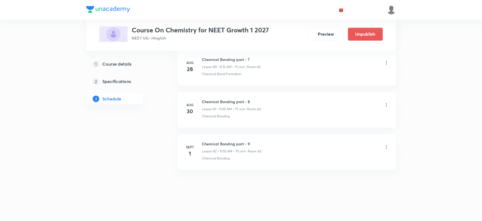
scroll to position [3435, 0]
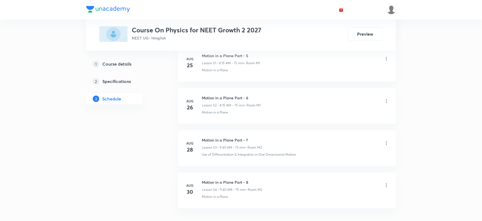
scroll to position [2501, 0]
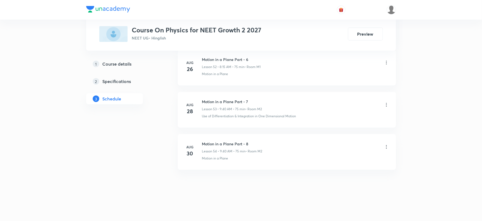
click at [214, 140] on li "[DATE] Motion in a Plane Part - 8 Lesson 54 • 9:40 AM • 75 min • Room M2 Motion…" at bounding box center [287, 152] width 218 height 36
copy h6 "Motion in a Plane Part - 8"
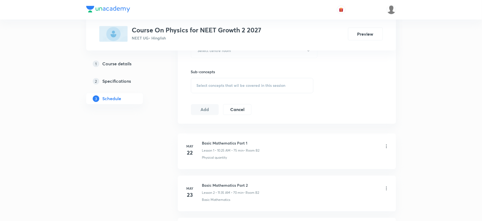
scroll to position [0, 0]
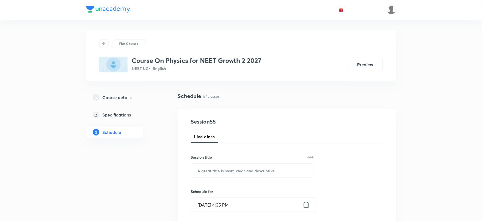
click at [221, 163] on div "Session title 0/99 ​" at bounding box center [252, 166] width 123 height 23
click at [228, 175] on input "text" at bounding box center [252, 171] width 122 height 14
paste input "Motion in a Plane Part - 8"
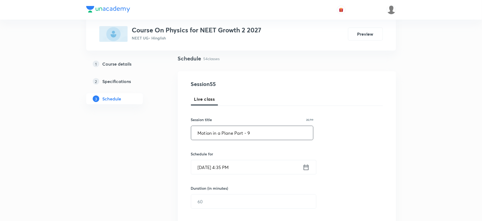
scroll to position [91, 0]
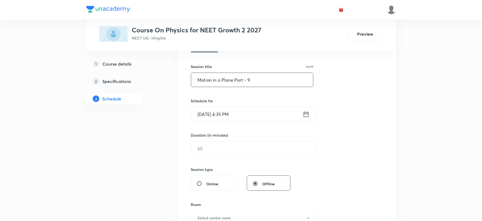
type input "Motion in a Plane Part - 9"
click at [217, 116] on input "[DATE] 4:35 PM" at bounding box center [247, 114] width 112 height 14
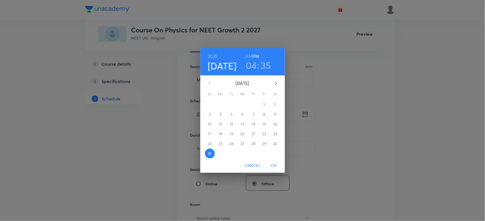
click at [275, 84] on icon "button" at bounding box center [275, 83] width 7 height 7
click at [254, 55] on h6 "PM" at bounding box center [255, 57] width 7 height 8
click at [252, 56] on h6 "AM" at bounding box center [248, 57] width 7 height 8
click at [274, 80] on icon "button" at bounding box center [275, 83] width 7 height 7
click at [220, 105] on p "1" at bounding box center [220, 104] width 1 height 5
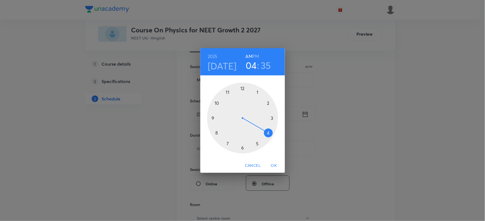
click at [217, 132] on div at bounding box center [242, 118] width 71 height 71
click at [272, 119] on div at bounding box center [242, 118] width 71 height 71
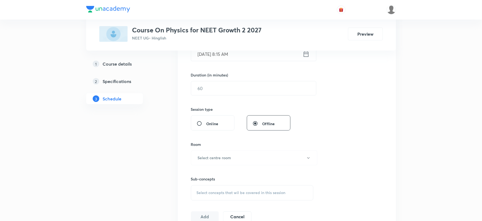
scroll to position [151, 0]
click at [215, 80] on div "Duration (in minutes) ​" at bounding box center [241, 83] width 100 height 23
click at [217, 86] on input "text" at bounding box center [253, 88] width 125 height 14
type input "75"
click at [214, 160] on h6 "Select centre room" at bounding box center [215, 158] width 34 height 6
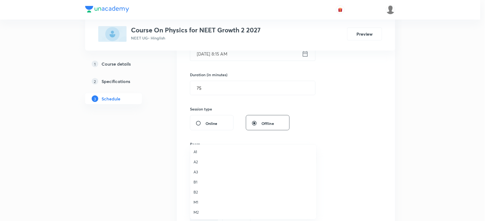
click at [200, 204] on span "M1" at bounding box center [252, 203] width 119 height 6
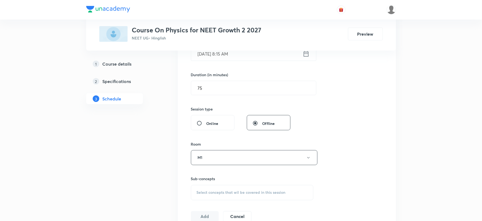
click at [208, 187] on div "Select concepts that wil be covered in this session" at bounding box center [252, 192] width 123 height 15
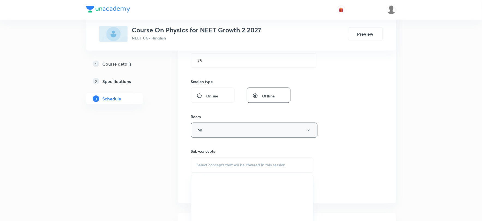
scroll to position [212, 0]
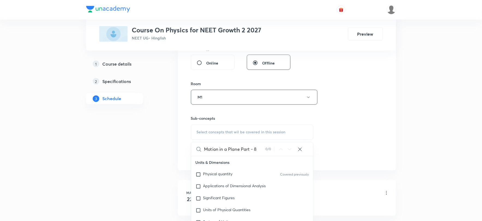
drag, startPoint x: 235, startPoint y: 150, endPoint x: 271, endPoint y: 152, distance: 36.6
click at [271, 152] on div "Motion in a Plane Part - 8 0 / 0 ​" at bounding box center [252, 150] width 122 height 14
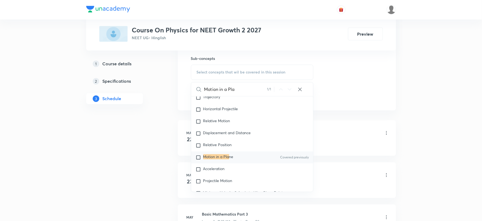
scroll to position [273, 0]
type input "Motion in a Pla"
click at [227, 159] on mark "Motion in a Pla" at bounding box center [216, 156] width 26 height 5
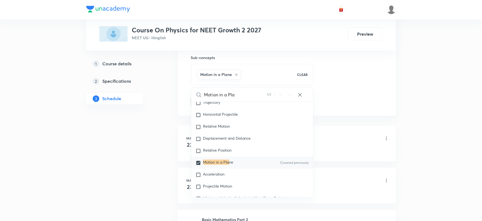
drag, startPoint x: 85, startPoint y: 169, endPoint x: 122, endPoint y: 152, distance: 40.0
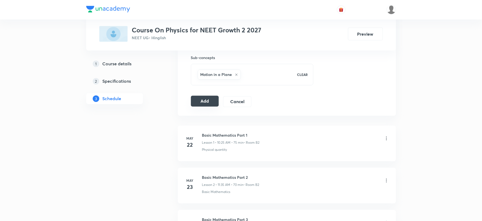
click at [202, 103] on button "Add" at bounding box center [205, 101] width 28 height 11
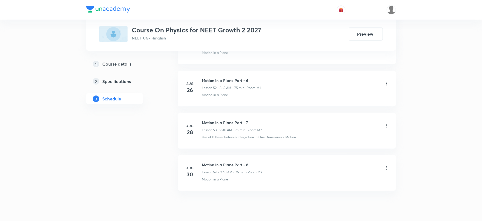
scroll to position [2507, 0]
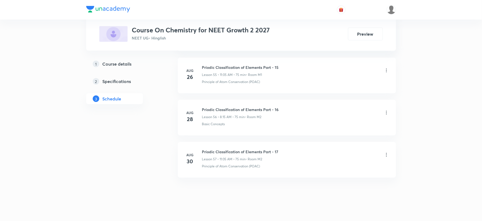
scroll to position [2628, 0]
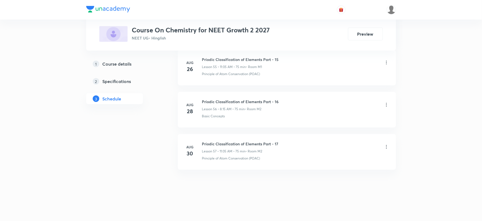
click at [209, 140] on li "[DATE] Priodic Classification of Elements Part - 17 Lesson 57 • 11:05 AM • 75 m…" at bounding box center [287, 152] width 218 height 36
copy h6 "Priodic Classification of Elements Part - 17"
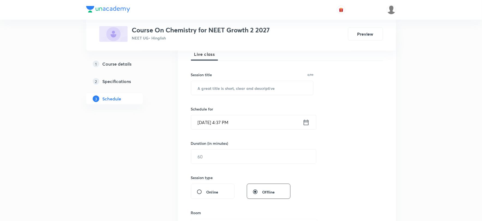
scroll to position [0, 0]
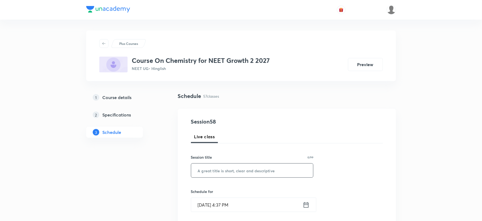
click at [220, 170] on input "text" at bounding box center [252, 171] width 122 height 14
paste input "Priodic Classification of Elements Part - 17"
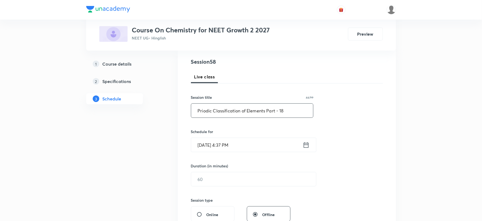
scroll to position [61, 0]
type input "Priodic Classification of Elements Part - 18"
click at [227, 142] on input "Aug 31, 2025, 4:37 PM" at bounding box center [247, 145] width 112 height 14
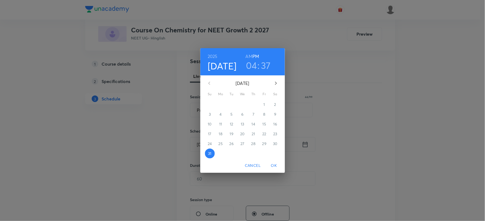
click at [248, 56] on h6 "AM" at bounding box center [248, 57] width 7 height 8
click at [276, 83] on icon "button" at bounding box center [276, 83] width 2 height 3
click at [223, 105] on span "1" at bounding box center [221, 104] width 10 height 5
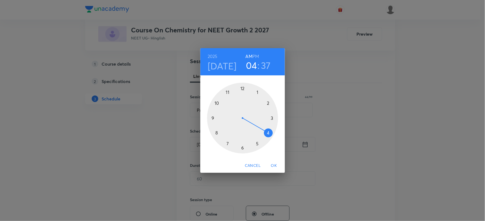
click at [212, 118] on div at bounding box center [242, 118] width 71 height 71
click at [217, 134] on div at bounding box center [242, 118] width 71 height 71
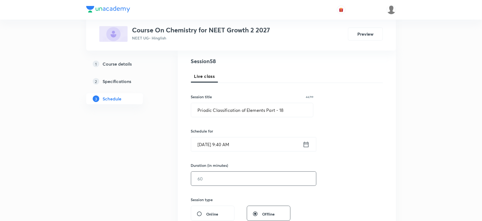
click at [209, 176] on input "text" at bounding box center [253, 179] width 125 height 14
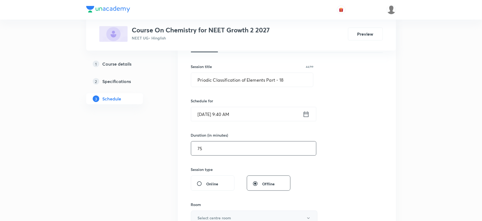
scroll to position [121, 0]
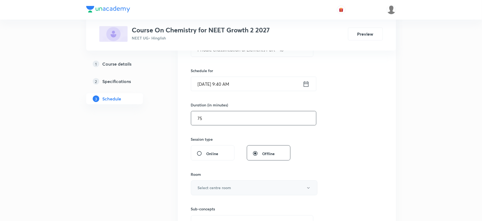
type input "75"
click at [219, 191] on h6 "Select centre room" at bounding box center [215, 188] width 34 height 6
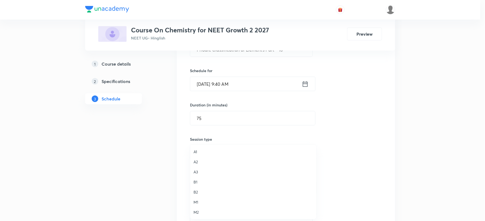
click at [200, 202] on span "M1" at bounding box center [252, 203] width 119 height 6
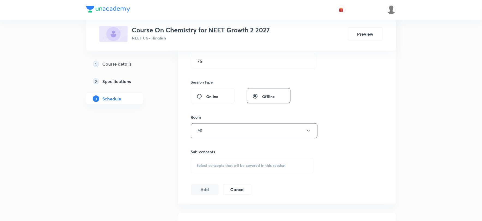
scroll to position [182, 0]
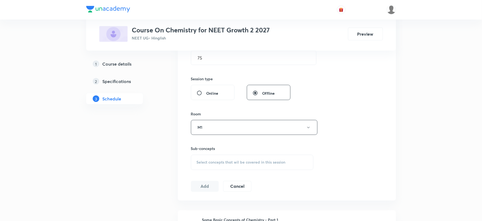
click at [212, 160] on div "Select concepts that wil be covered in this session" at bounding box center [252, 162] width 123 height 15
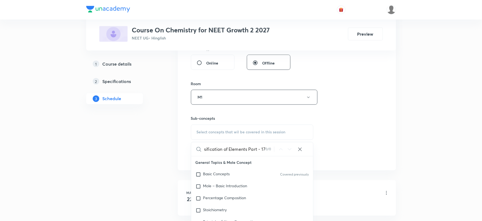
scroll to position [0, 25]
drag, startPoint x: 238, startPoint y: 151, endPoint x: 279, endPoint y: 156, distance: 41.2
click at [279, 156] on div "Priodic Classification of Elements Part - 17 0 / 0 ​" at bounding box center [252, 150] width 122 height 14
drag, startPoint x: 238, startPoint y: 151, endPoint x: 274, endPoint y: 158, distance: 36.1
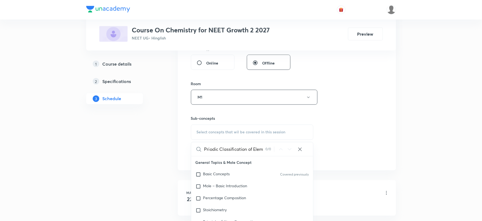
click at [274, 158] on div "Priodic Classification of Elem 0 / 0 ​ General Topics & Mole Concept Basic Conc…" at bounding box center [252, 197] width 123 height 110
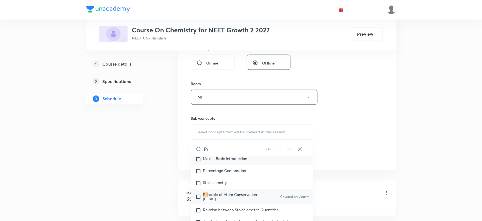
scroll to position [61, 0]
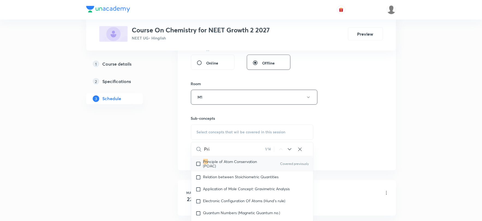
type input "Pri"
click at [227, 165] on p "Pri nciple of Atom Conservation (POAC)" at bounding box center [230, 164] width 55 height 9
checkbox input "true"
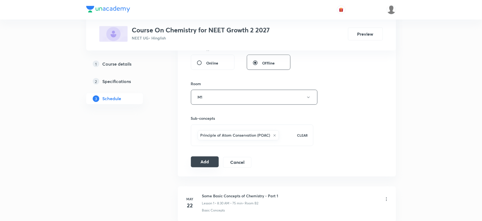
click at [210, 160] on button "Add" at bounding box center [205, 162] width 28 height 11
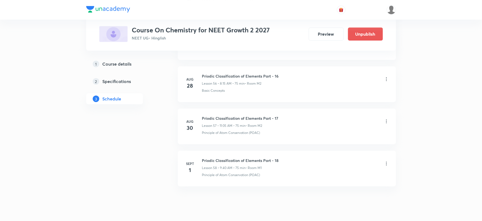
scroll to position [2420, 0]
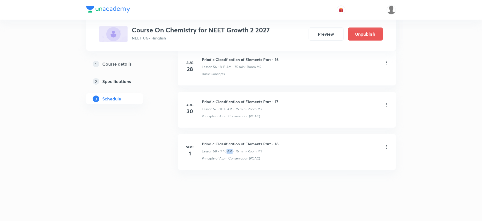
drag, startPoint x: 227, startPoint y: 148, endPoint x: 231, endPoint y: 148, distance: 4.1
click at [231, 148] on div "Priodic Classification of Elements Part - 18 Lesson 58 • 9:40 AM • 75 min • Roo…" at bounding box center [240, 147] width 77 height 13
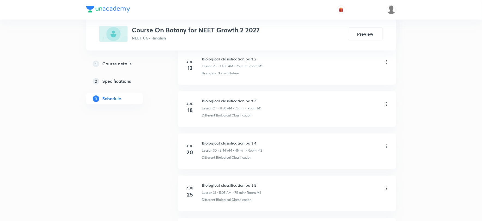
scroll to position [1570, 0]
click at [221, 146] on h6 "Biological classification part 6" at bounding box center [231, 144] width 59 height 6
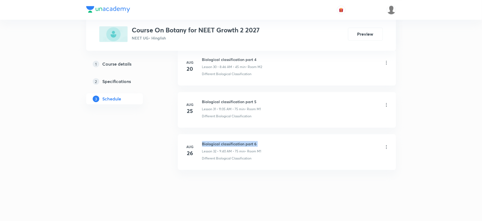
click at [221, 146] on h6 "Biological classification part 6" at bounding box center [231, 144] width 59 height 6
copy h6 "Biological classification part 6"
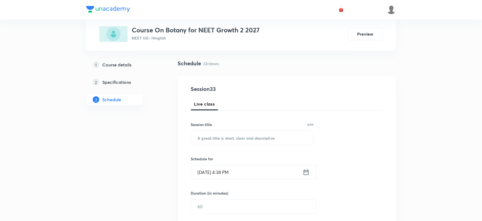
scroll to position [0, 0]
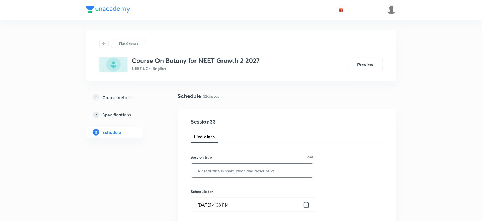
click at [219, 172] on input "text" at bounding box center [252, 171] width 122 height 14
paste input "Biological classification part 6"
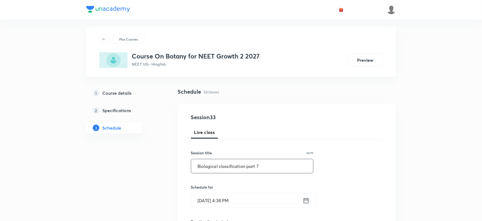
scroll to position [91, 0]
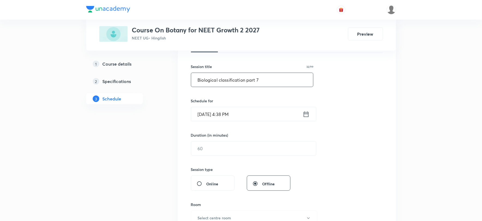
type input "Biological classification part 7"
click at [214, 118] on input "[DATE] 4:38 PM" at bounding box center [247, 114] width 112 height 14
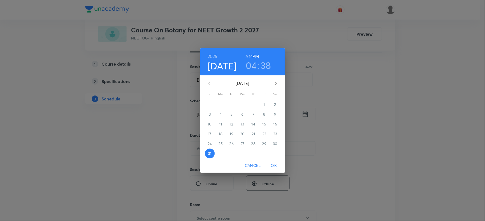
click at [248, 58] on h6 "AM" at bounding box center [248, 57] width 7 height 8
click at [274, 84] on icon "button" at bounding box center [275, 83] width 7 height 7
click at [220, 104] on p "1" at bounding box center [220, 104] width 1 height 5
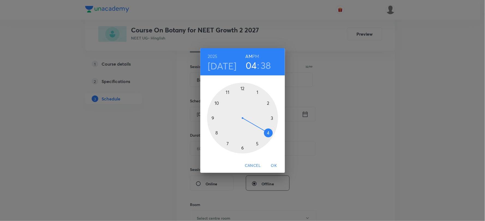
click at [228, 93] on div at bounding box center [242, 118] width 71 height 71
click at [257, 92] on div at bounding box center [242, 118] width 71 height 71
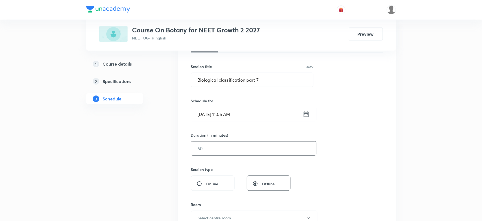
click at [211, 146] on input "text" at bounding box center [253, 149] width 125 height 14
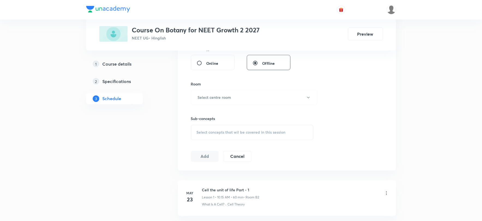
scroll to position [212, 0]
type input "75"
click at [206, 97] on h6 "Select centre room" at bounding box center [215, 98] width 34 height 6
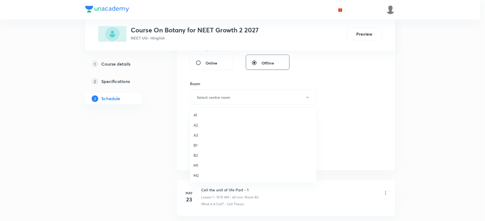
click at [198, 165] on span "M1" at bounding box center [252, 166] width 119 height 6
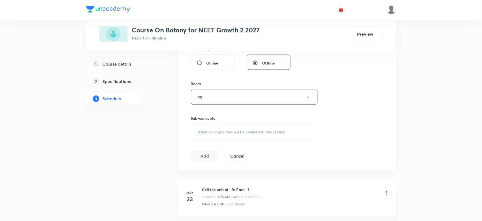
click at [219, 131] on span "Select concepts that wil be covered in this session" at bounding box center [241, 132] width 89 height 4
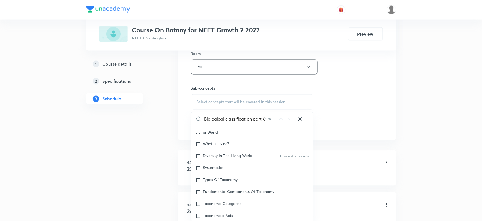
scroll to position [0, 0]
drag, startPoint x: 233, startPoint y: 122, endPoint x: 273, endPoint y: 122, distance: 40.4
click at [273, 122] on div "Biological classification part 6 0 / 0 ​" at bounding box center [252, 119] width 122 height 14
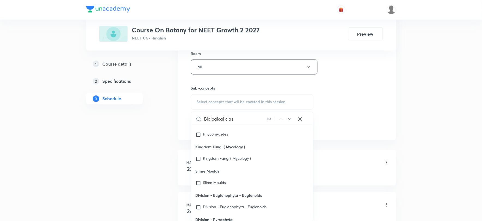
scroll to position [8546, 0]
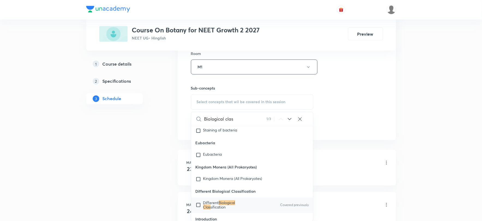
type input "Biological clas"
click at [217, 201] on span "Different" at bounding box center [211, 203] width 16 height 5
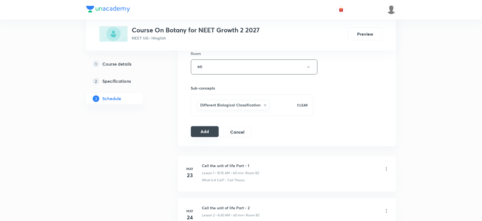
click at [206, 133] on button "Add" at bounding box center [205, 132] width 28 height 11
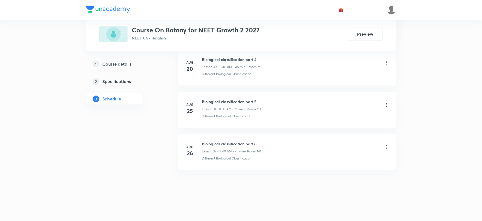
scroll to position [1319, 0]
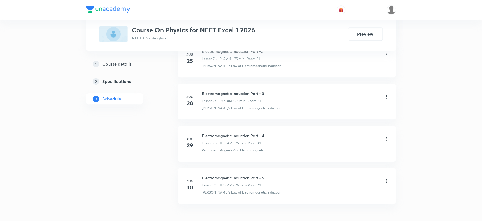
scroll to position [3559, 0]
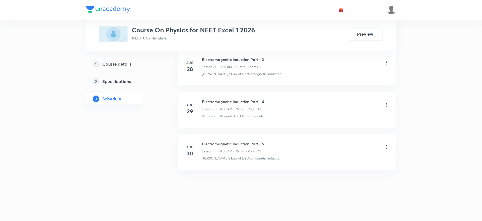
click at [212, 141] on h6 "Electromagnetic Induction Part - 5" at bounding box center [233, 144] width 62 height 6
copy h6 "Electromagnetic Induction Part - 5"
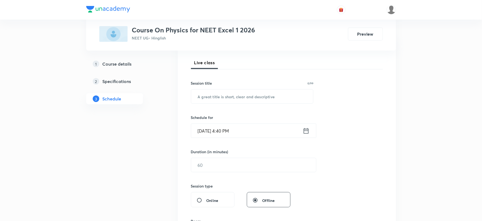
scroll to position [0, 0]
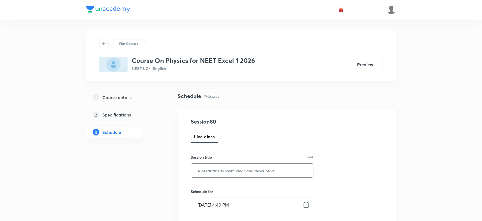
click at [224, 170] on input "text" at bounding box center [252, 171] width 122 height 14
paste input "Electromagnetic Induction Part - 5"
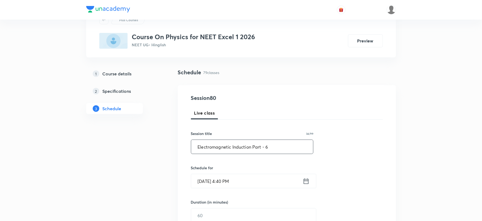
scroll to position [61, 0]
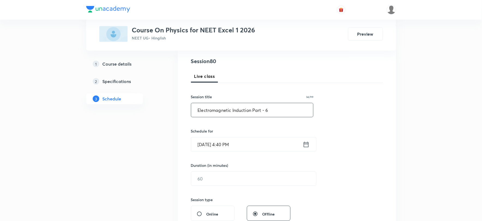
type input "Electromagnetic Induction Part - 6"
click at [216, 140] on input "[DATE] 4:40 PM" at bounding box center [247, 145] width 112 height 14
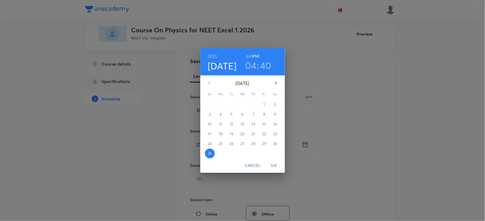
click at [275, 86] on icon "button" at bounding box center [275, 83] width 7 height 7
click at [221, 106] on p "1" at bounding box center [220, 104] width 1 height 5
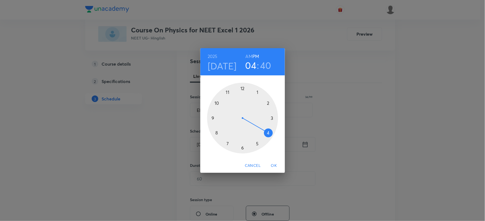
click at [249, 57] on h6 "AM" at bounding box center [248, 57] width 7 height 8
drag, startPoint x: 217, startPoint y: 132, endPoint x: 231, endPoint y: 124, distance: 16.3
click at [216, 131] on div at bounding box center [242, 118] width 71 height 71
click at [272, 118] on div at bounding box center [242, 118] width 71 height 71
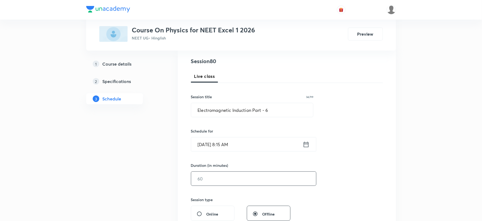
click at [217, 178] on input "text" at bounding box center [253, 179] width 125 height 14
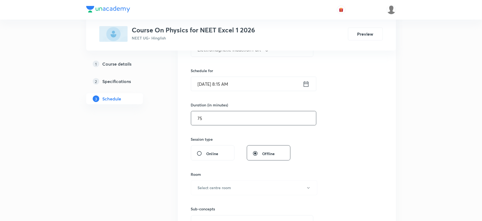
type input "75"
click at [217, 190] on h6 "Select centre room" at bounding box center [215, 188] width 34 height 6
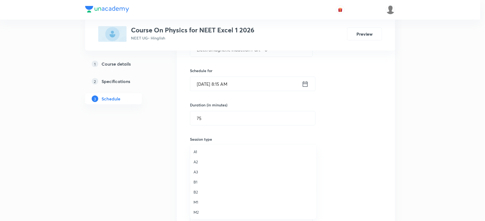
click at [199, 179] on span "B1" at bounding box center [252, 182] width 119 height 6
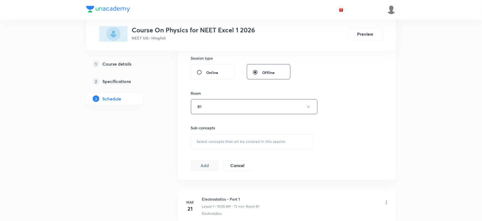
scroll to position [212, 0]
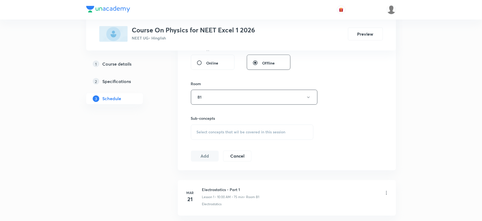
click at [221, 131] on span "Select concepts that wil be covered in this session" at bounding box center [241, 132] width 89 height 4
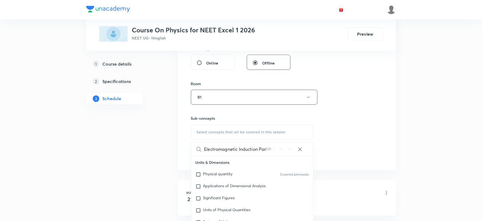
scroll to position [0, 9]
drag, startPoint x: 240, startPoint y: 148, endPoint x: 277, endPoint y: 155, distance: 37.5
click at [277, 155] on div "Electromagnetic Induction Part - 5 0 / 0 ​" at bounding box center [252, 150] width 122 height 14
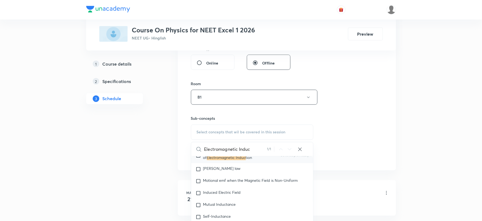
type input "Electromagnetic Induc"
click at [225, 161] on mark "Electromagnetic Induc" at bounding box center [226, 157] width 39 height 5
checkbox input "true"
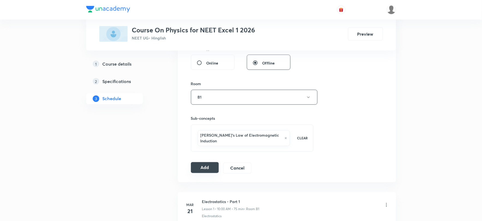
click at [201, 163] on button "Add" at bounding box center [205, 168] width 28 height 11
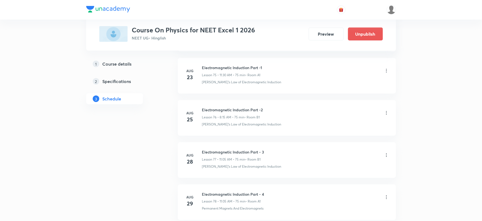
scroll to position [3350, 0]
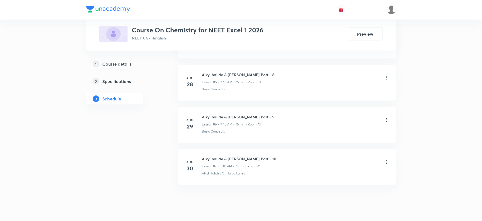
scroll to position [3898, 0]
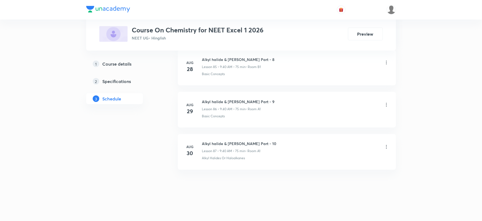
click at [213, 143] on h6 "Alkyl halide & [PERSON_NAME] Part - 10" at bounding box center [239, 144] width 74 height 6
copy h6 "Alkyl halide & [PERSON_NAME] Part - 10"
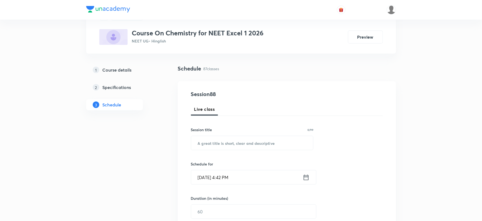
scroll to position [0, 0]
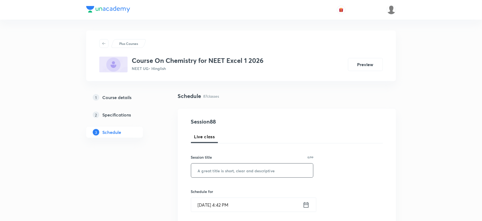
click at [257, 173] on input "text" at bounding box center [252, 171] width 122 height 14
paste input "Alkyl halide & [PERSON_NAME] Part - 10"
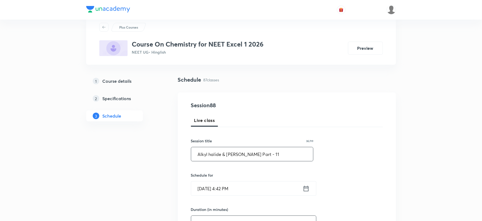
scroll to position [30, 0]
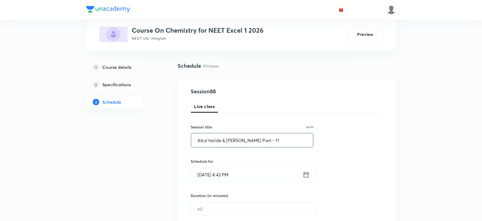
type input "Alkyl halide & [PERSON_NAME] Part - 11"
click at [230, 178] on input "[DATE] 4:42 PM" at bounding box center [247, 175] width 112 height 14
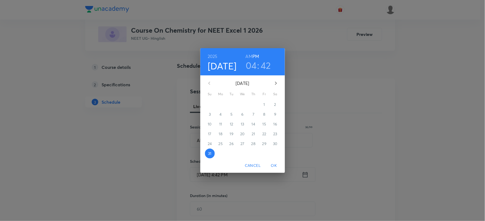
click at [249, 57] on h6 "AM" at bounding box center [248, 57] width 7 height 8
click at [276, 86] on icon "button" at bounding box center [275, 83] width 7 height 7
click at [219, 105] on span "1" at bounding box center [221, 104] width 10 height 5
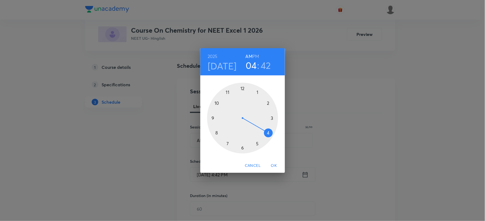
click at [214, 119] on div at bounding box center [242, 118] width 71 height 71
click at [216, 132] on div at bounding box center [242, 118] width 71 height 71
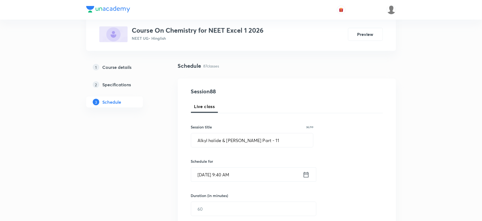
scroll to position [121, 0]
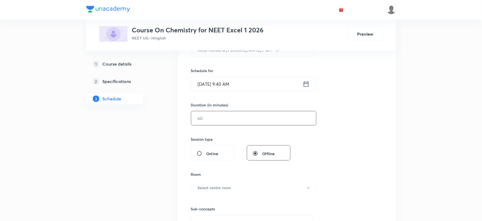
click at [216, 124] on input "text" at bounding box center [253, 119] width 125 height 14
type input "75"
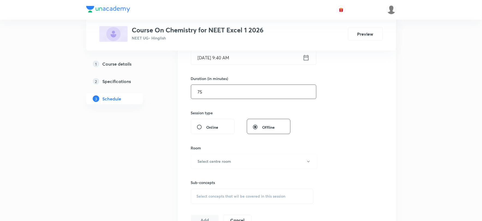
scroll to position [182, 0]
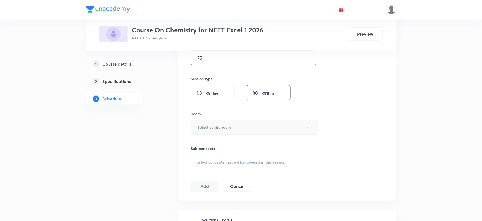
click at [213, 122] on button "Select centre room" at bounding box center [254, 127] width 127 height 15
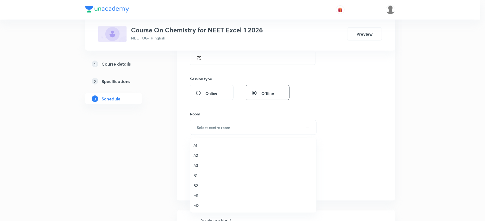
click at [197, 178] on span "B1" at bounding box center [252, 176] width 119 height 6
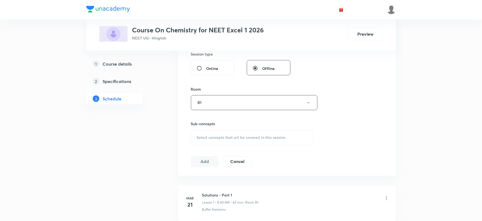
scroll to position [242, 0]
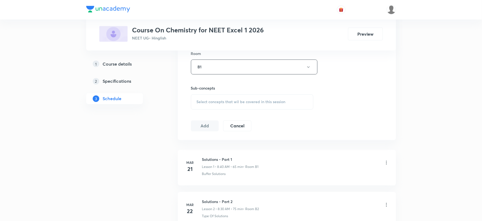
click at [215, 105] on div "Select concepts that wil be covered in this session" at bounding box center [252, 102] width 123 height 15
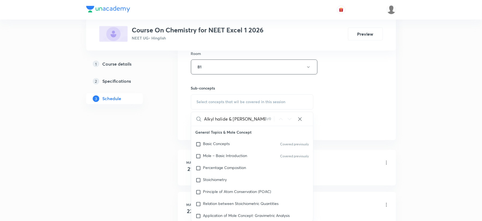
scroll to position [0, 8]
type input "Alkyl halide & [PERSON_NAME] Part - 10"
drag, startPoint x: 223, startPoint y: 134, endPoint x: 259, endPoint y: 136, distance: 36.0
click at [258, 136] on p "General Topics & Mole Concept" at bounding box center [252, 133] width 122 height 12
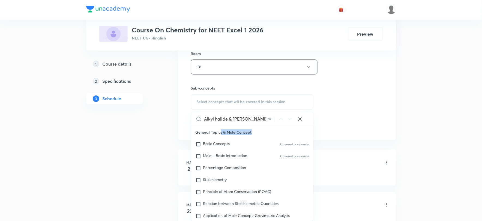
click at [229, 133] on p "General Topics & Mole Concept" at bounding box center [252, 133] width 122 height 12
drag, startPoint x: 236, startPoint y: 130, endPoint x: 260, endPoint y: 134, distance: 23.6
click at [260, 134] on p "General Topics & Mole Concept" at bounding box center [252, 133] width 122 height 12
click at [243, 133] on p "General Topics & Mole Concept" at bounding box center [252, 133] width 122 height 12
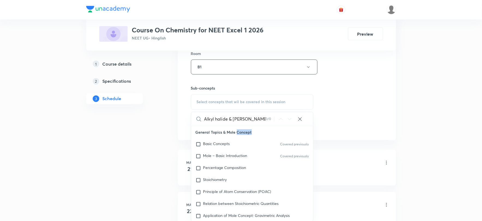
click at [244, 131] on p "General Topics & Mole Concept" at bounding box center [252, 133] width 122 height 12
click at [256, 131] on p "General Topics & Mole Concept" at bounding box center [252, 133] width 122 height 12
click at [253, 132] on p "General Topics & Mole Concept" at bounding box center [252, 133] width 122 height 12
drag, startPoint x: 223, startPoint y: 131, endPoint x: 256, endPoint y: 133, distance: 33.0
click at [256, 133] on p "General Topics & Mole Concept" at bounding box center [252, 133] width 122 height 12
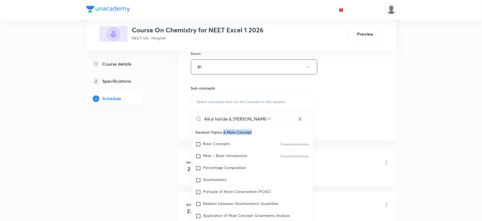
click at [244, 130] on p "General Topics & Mole Concept" at bounding box center [252, 133] width 122 height 12
click at [248, 134] on p "General Topics & Mole Concept" at bounding box center [252, 133] width 122 height 12
click at [258, 133] on p "General Topics & Mole Concept" at bounding box center [252, 133] width 122 height 12
drag, startPoint x: 258, startPoint y: 133, endPoint x: 249, endPoint y: 133, distance: 8.7
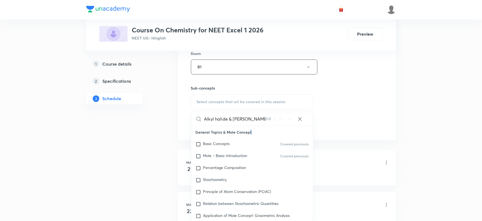
click at [249, 133] on p "General Topics & Mole Concept" at bounding box center [252, 133] width 122 height 12
click at [299, 120] on icon at bounding box center [299, 119] width 5 height 5
click at [245, 122] on input "text" at bounding box center [258, 119] width 109 height 14
paste input "Alkyl halide & [PERSON_NAME] Part - 10"
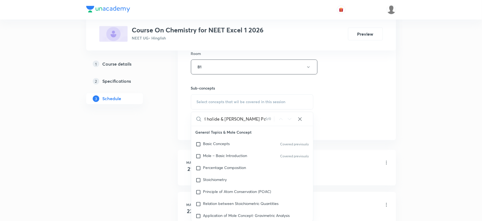
drag, startPoint x: 243, startPoint y: 122, endPoint x: 285, endPoint y: 127, distance: 42.0
click at [285, 127] on div "Alkyl halide & [PERSON_NAME] Part - 10 0 / 0 ​ General Topics & Mole Concept Ba…" at bounding box center [252, 167] width 123 height 110
drag, startPoint x: 230, startPoint y: 121, endPoint x: 257, endPoint y: 124, distance: 26.7
click at [257, 124] on input "Alkyl halide & [PERSON_NAME]" at bounding box center [234, 119] width 61 height 14
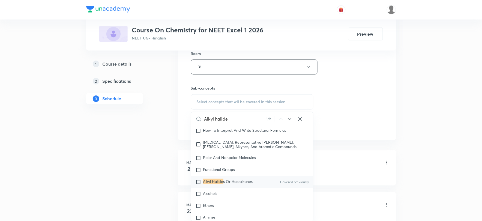
scroll to position [10144, 0]
type input "Alkyl halide"
click at [228, 184] on span "s Or Haloalkanes" at bounding box center [237, 181] width 29 height 5
checkbox input "true"
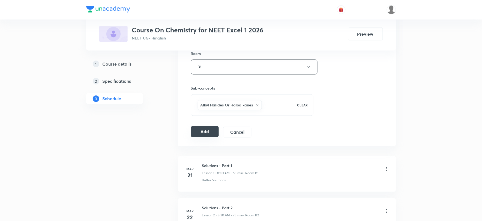
click at [198, 131] on button "Add" at bounding box center [205, 132] width 28 height 11
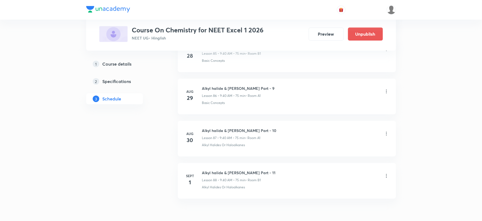
scroll to position [3689, 0]
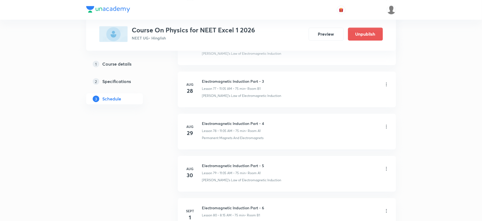
scroll to position [3601, 0]
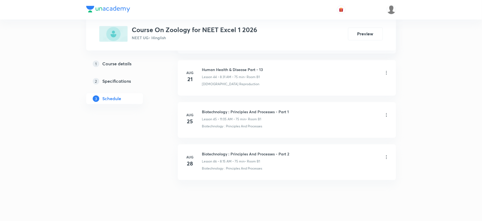
scroll to position [2163, 0]
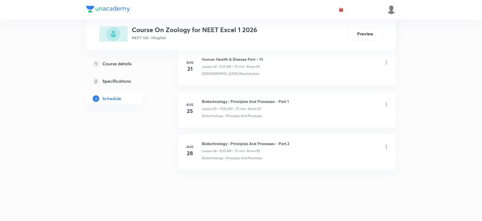
click at [231, 148] on div "Biotechnology : Principles And Processes - Part 2 Lesson 46 • 8:15 AM • 75 min …" at bounding box center [245, 147] width 87 height 13
click at [225, 143] on h6 "Biotechnology : Principles And Processes - Part 2" at bounding box center [245, 144] width 87 height 6
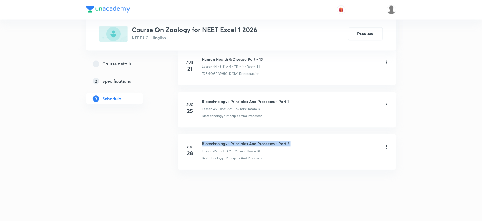
click at [225, 143] on h6 "Biotechnology : Principles And Processes - Part 2" at bounding box center [245, 144] width 87 height 6
copy h6 "Biotechnology : Principles And Processes - Part 2"
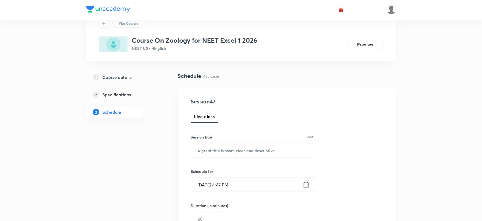
scroll to position [0, 0]
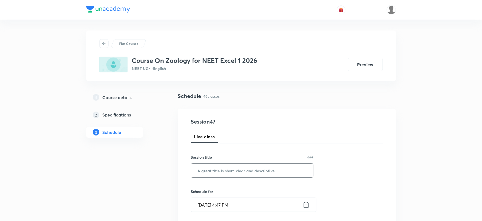
click at [218, 169] on input "text" at bounding box center [252, 171] width 122 height 14
paste input "Biotechnology : Principles And Processes - Part 2"
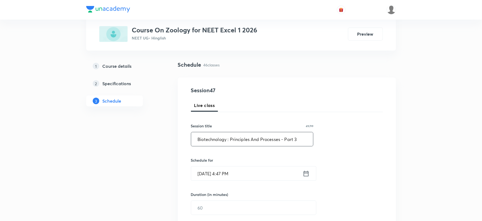
scroll to position [91, 0]
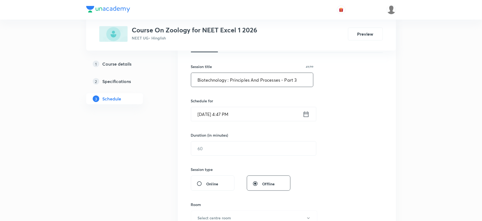
type input "Biotechnology : Principles And Processes - Part 3"
click at [226, 113] on input "[DATE] 4:47 PM" at bounding box center [247, 114] width 112 height 14
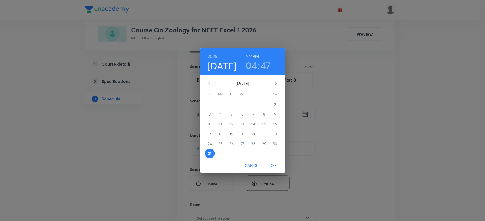
click at [273, 81] on icon "button" at bounding box center [275, 83] width 7 height 7
click at [249, 56] on h6 "AM" at bounding box center [248, 57] width 7 height 8
click at [276, 82] on icon "button" at bounding box center [275, 83] width 7 height 7
click at [221, 103] on span "1" at bounding box center [221, 104] width 10 height 5
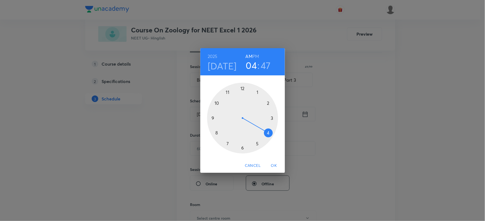
click at [227, 93] on div at bounding box center [242, 118] width 71 height 71
click at [257, 92] on div at bounding box center [242, 118] width 71 height 71
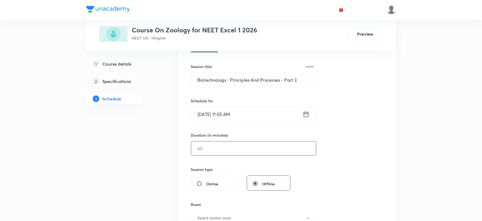
click at [219, 153] on input "text" at bounding box center [253, 149] width 125 height 14
type input "75"
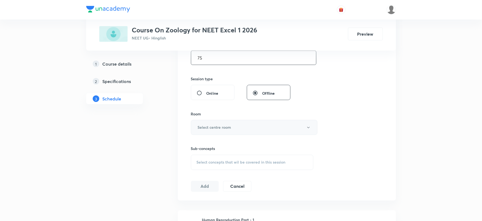
click at [214, 127] on h6 "Select centre room" at bounding box center [215, 128] width 34 height 6
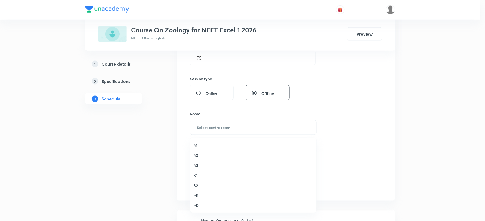
click at [197, 175] on span "B1" at bounding box center [252, 176] width 119 height 6
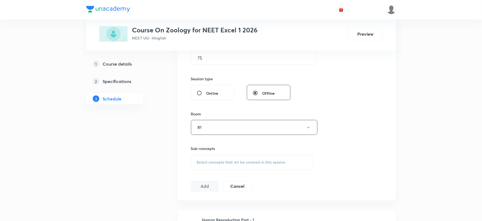
click at [205, 164] on span "Select concepts that wil be covered in this session" at bounding box center [241, 163] width 89 height 4
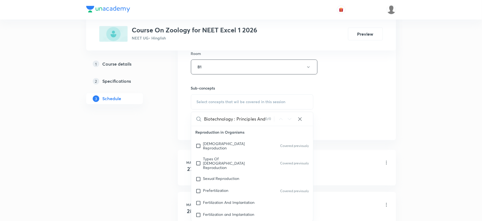
scroll to position [0, 38]
drag, startPoint x: 234, startPoint y: 119, endPoint x: 268, endPoint y: 120, distance: 34.4
click at [267, 120] on div "Biotechnology : Principles And Processes - Part 2 0 / 0 ​" at bounding box center [252, 119] width 122 height 14
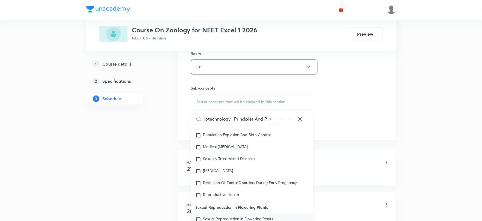
scroll to position [1030, 0]
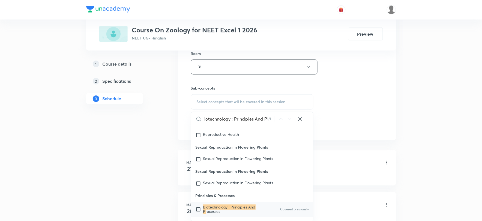
type input "Biotechnology : Principles And P"
click at [216, 205] on mark "Biotechnology : Principles And P" at bounding box center [229, 210] width 52 height 10
checkbox input "true"
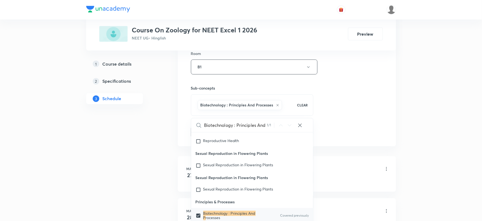
drag, startPoint x: 146, startPoint y: 184, endPoint x: 157, endPoint y: 171, distance: 17.2
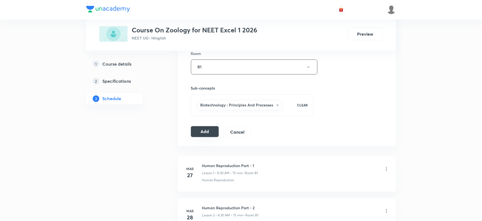
click at [204, 129] on button "Add" at bounding box center [205, 132] width 28 height 11
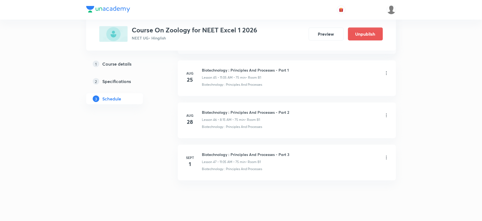
scroll to position [1954, 0]
